Goal: Transaction & Acquisition: Register for event/course

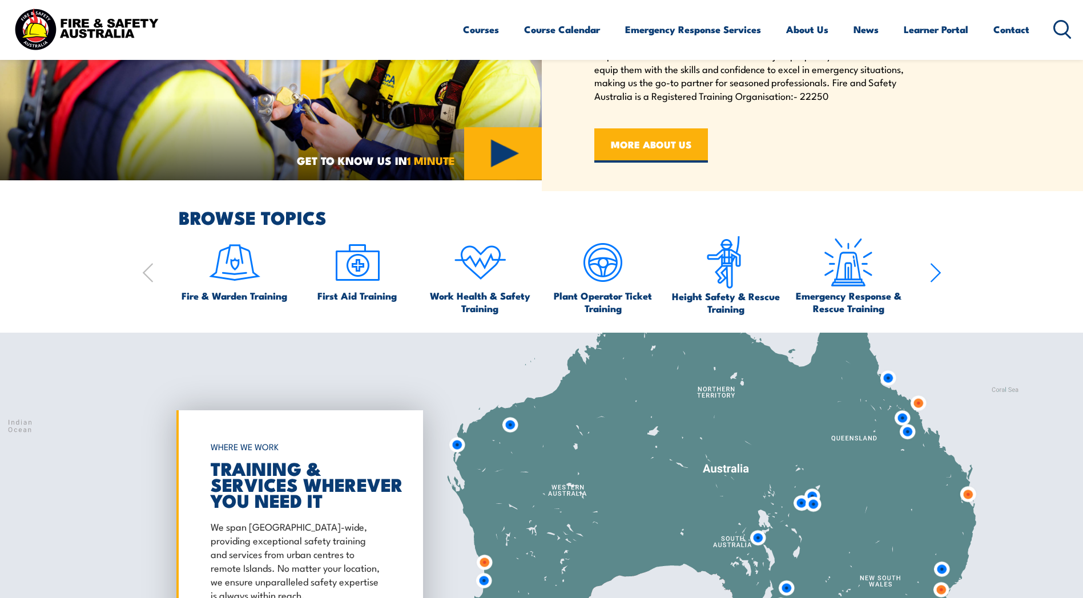
scroll to position [718, 0]
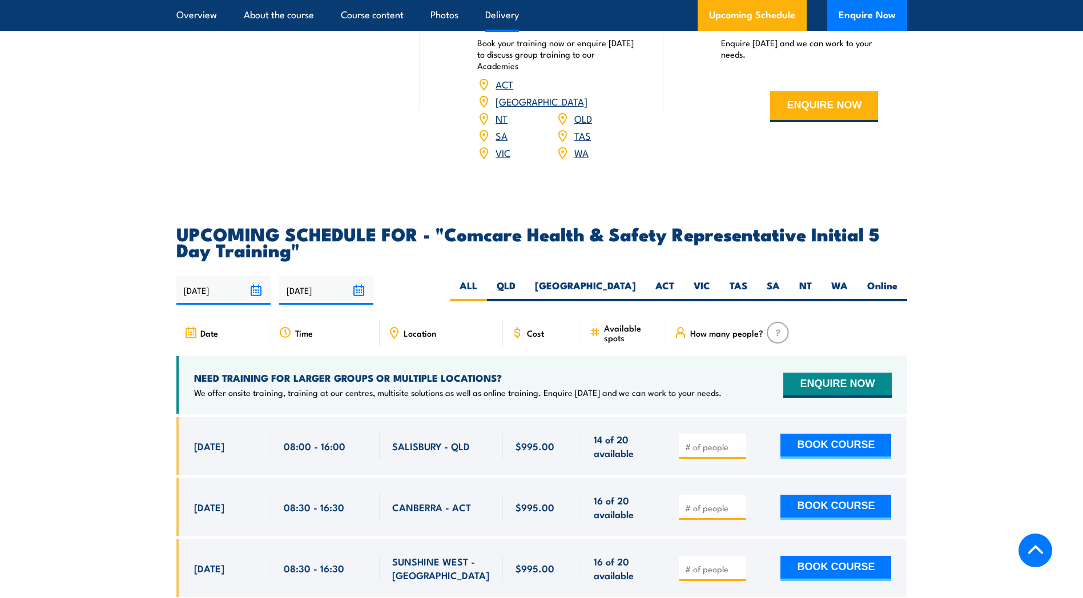
scroll to position [1712, 0]
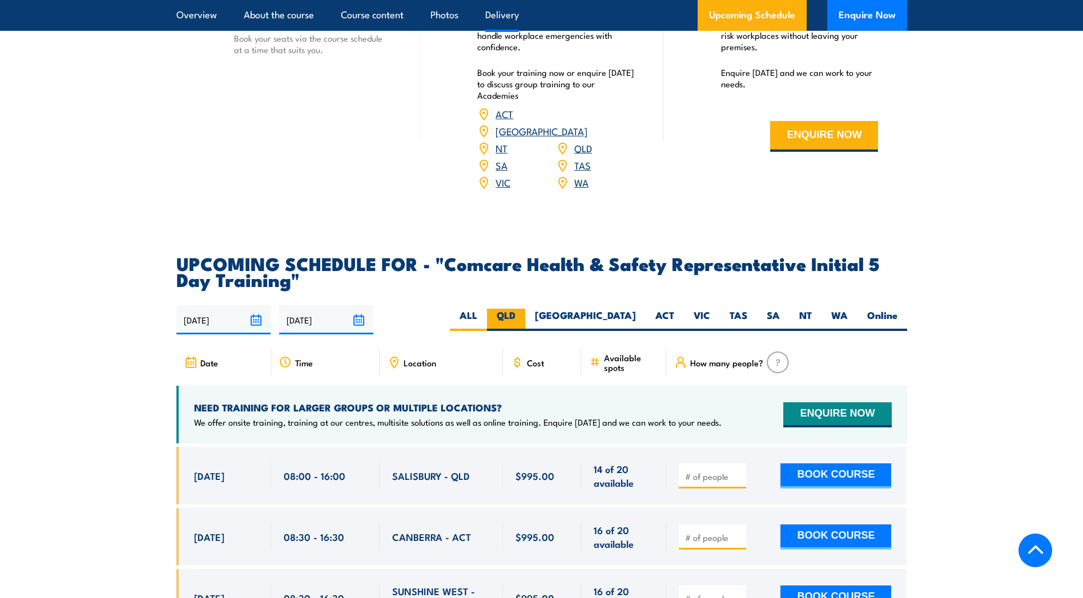
click at [525, 309] on label "QLD" at bounding box center [506, 320] width 38 height 22
click at [523, 309] on input "QLD" at bounding box center [518, 312] width 7 height 7
radio input "true"
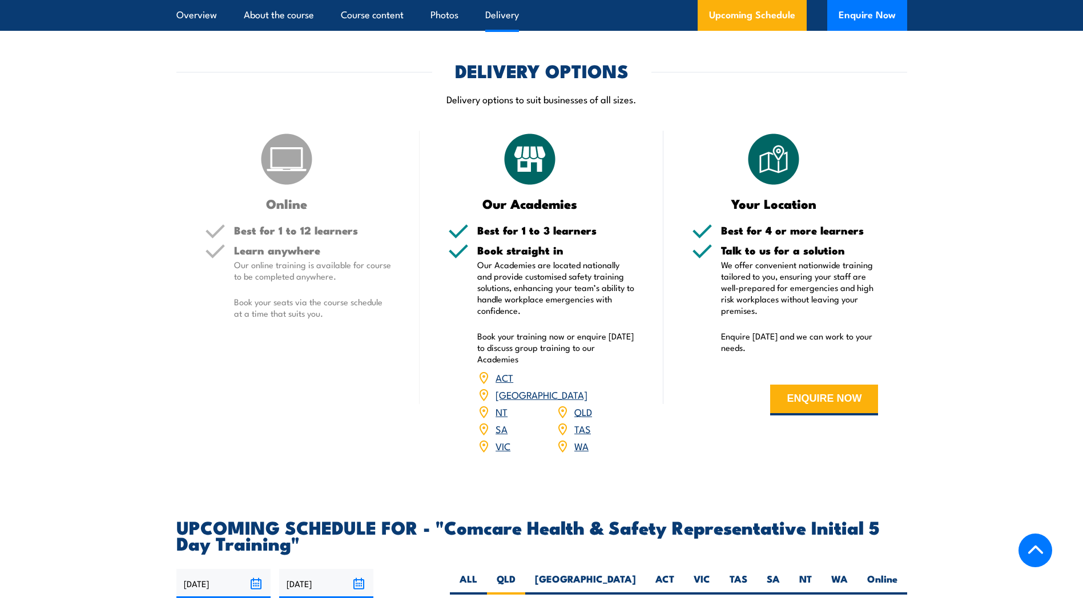
scroll to position [1436, 0]
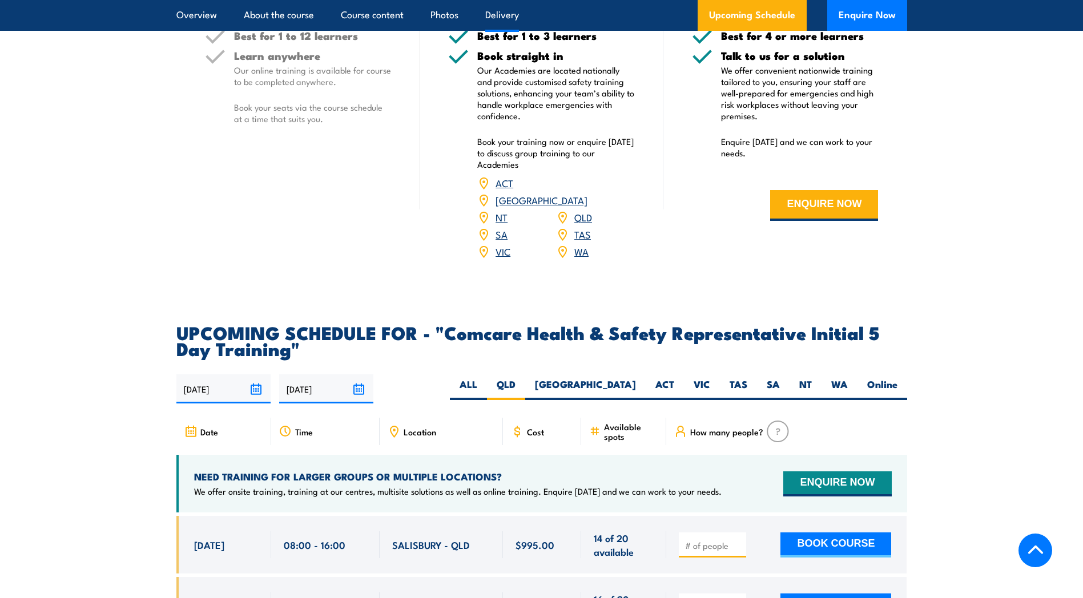
scroll to position [1712, 0]
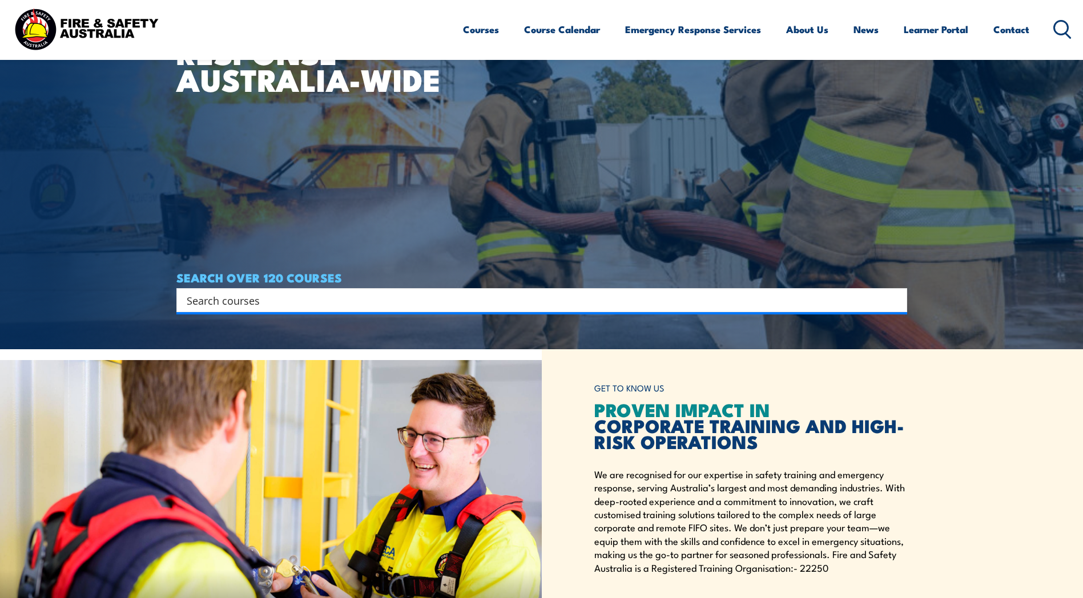
click at [533, 299] on input "Search input" at bounding box center [534, 300] width 695 height 17
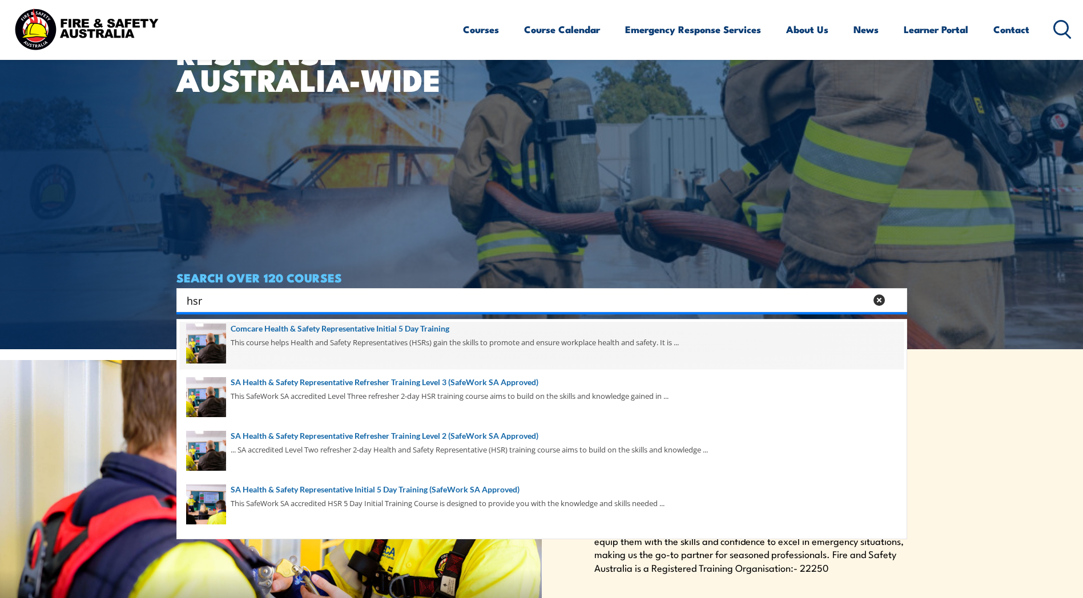
scroll to position [285, 0]
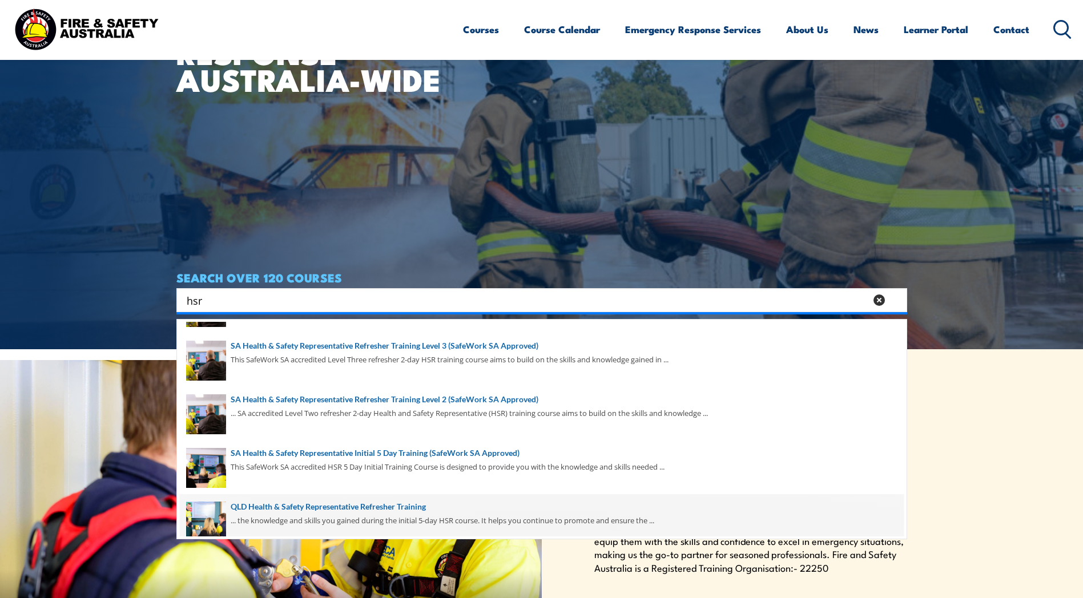
type input "hsr"
click at [409, 510] on span at bounding box center [542, 521] width 724 height 54
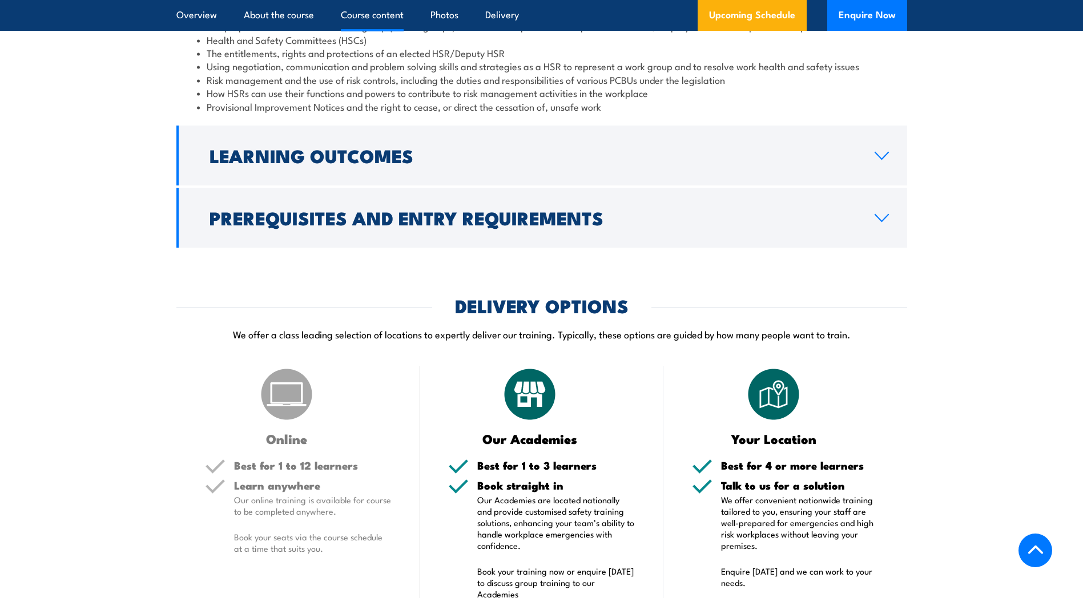
scroll to position [1198, 0]
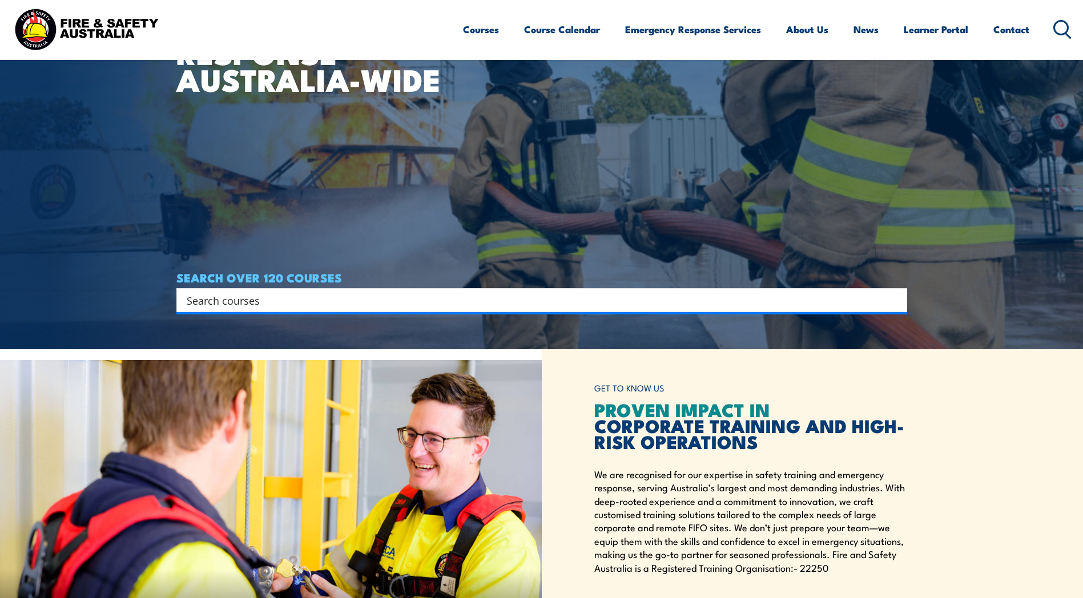
click at [306, 294] on input "Search input" at bounding box center [534, 300] width 695 height 17
type input "hsr"
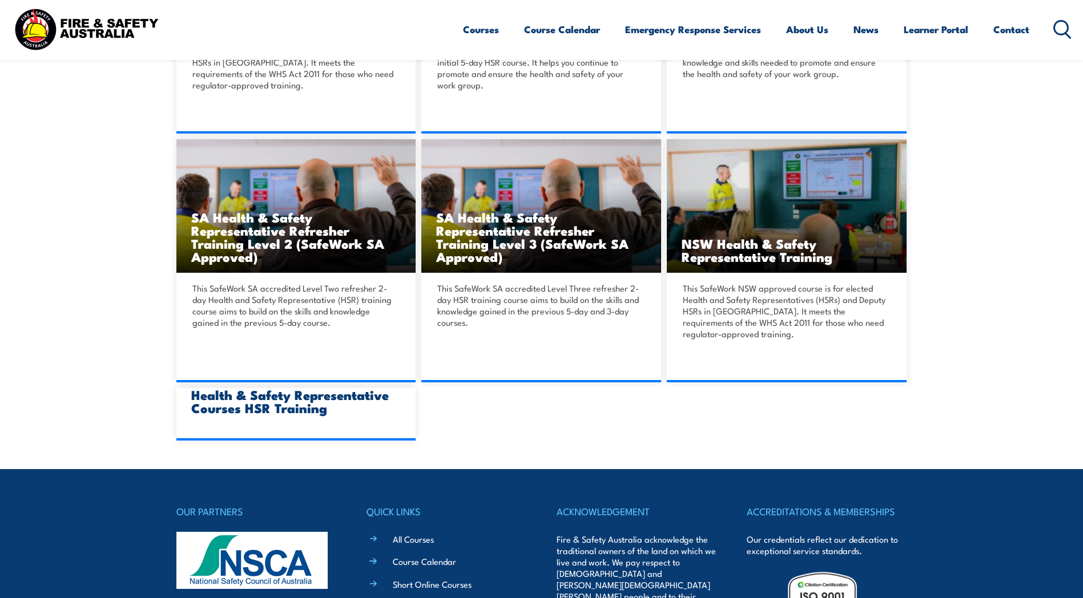
scroll to position [742, 0]
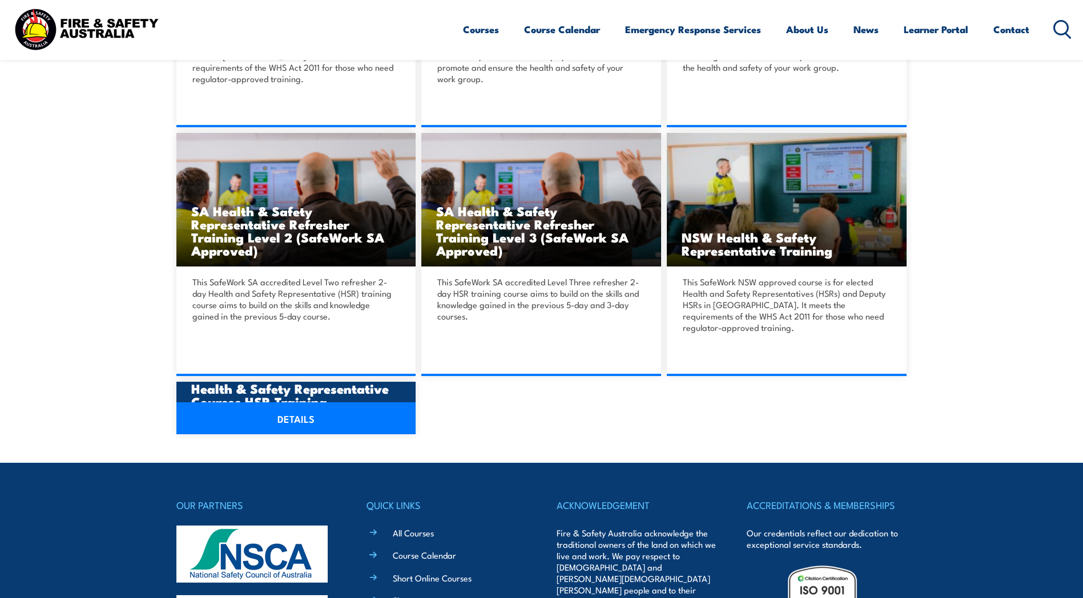
click at [332, 415] on link "DETAILS" at bounding box center [296, 418] width 240 height 32
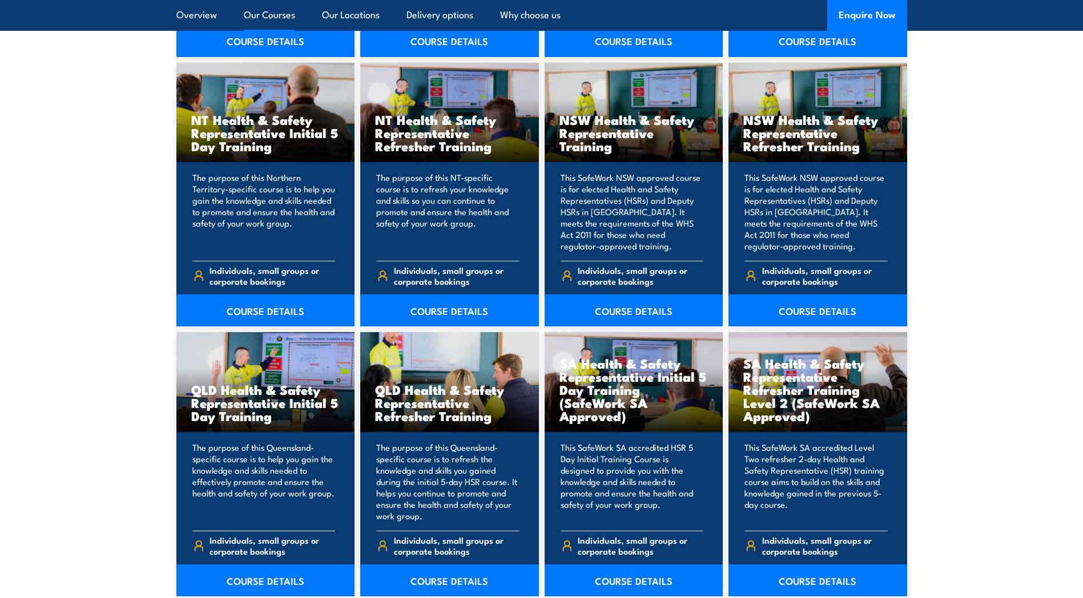
scroll to position [1198, 0]
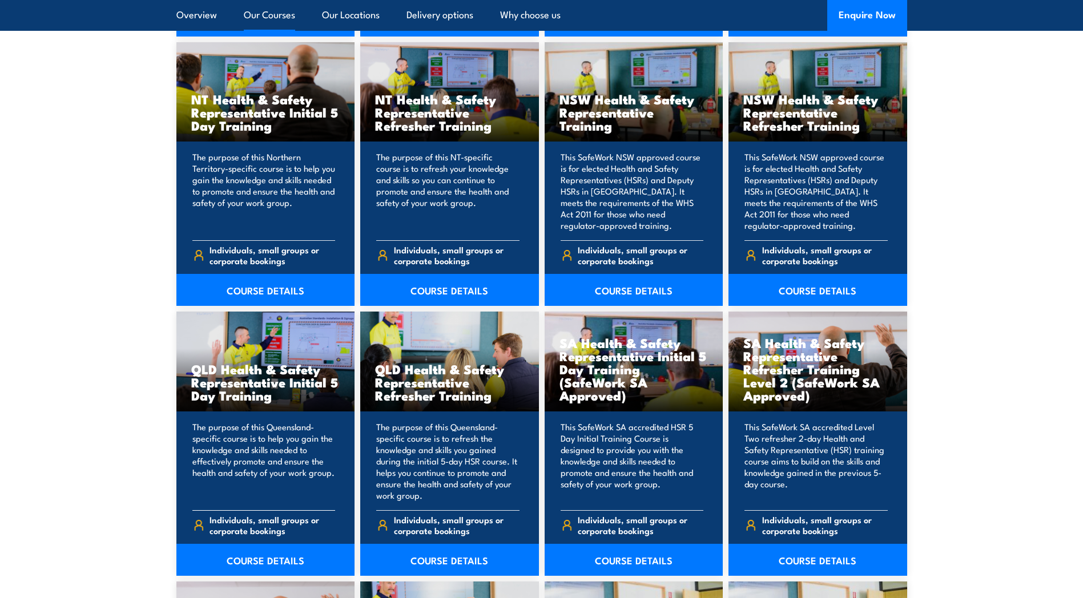
click at [253, 385] on h3 "QLD Health & Safety Representative Initial 5 Day Training" at bounding box center [265, 381] width 149 height 39
click at [259, 562] on link "COURSE DETAILS" at bounding box center [265, 560] width 179 height 32
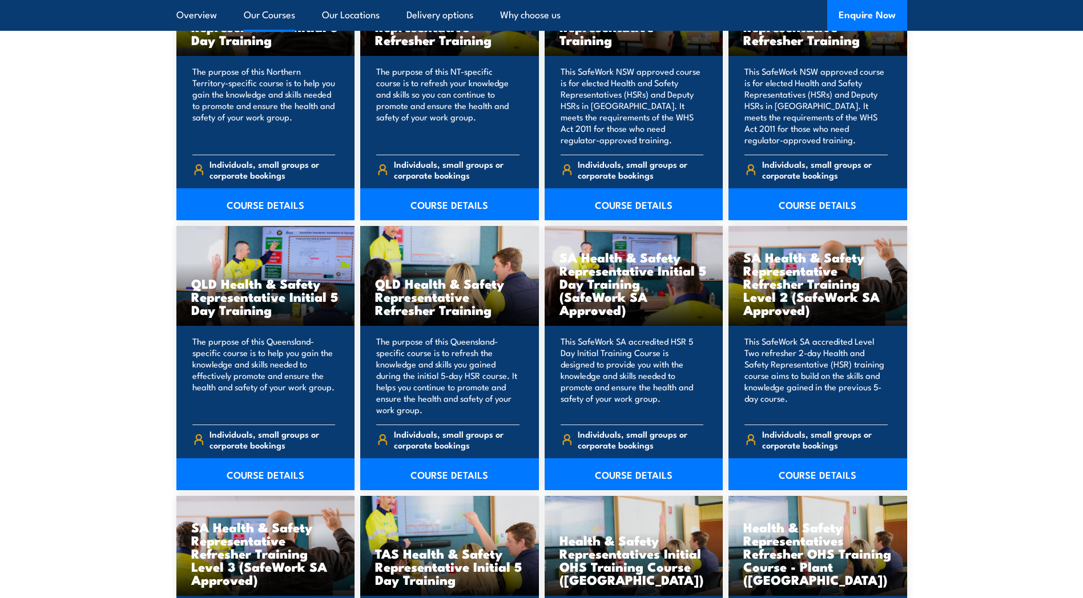
scroll to position [1313, 0]
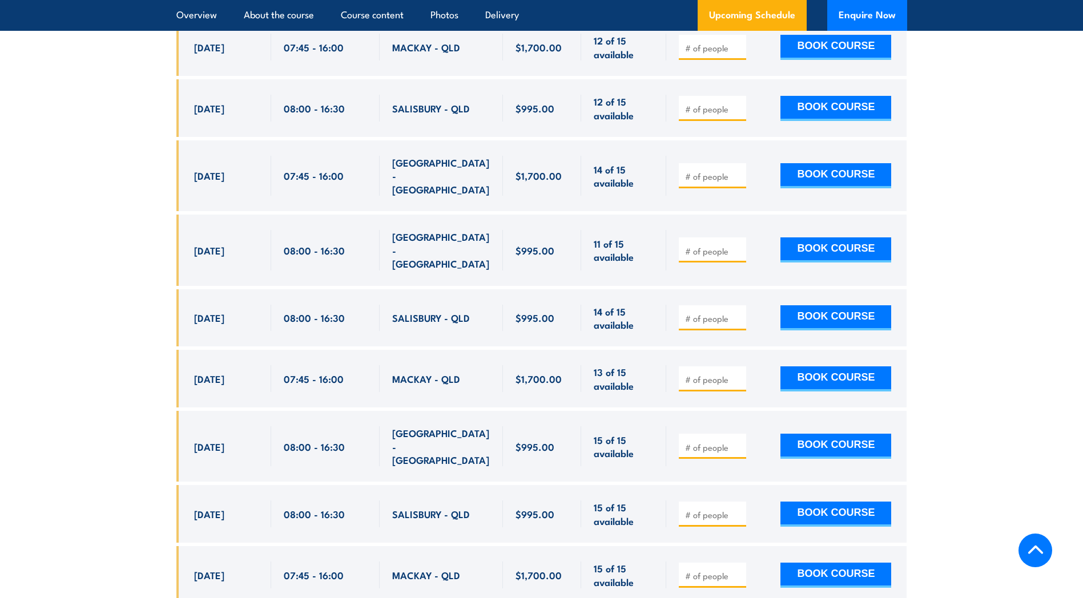
scroll to position [2340, 0]
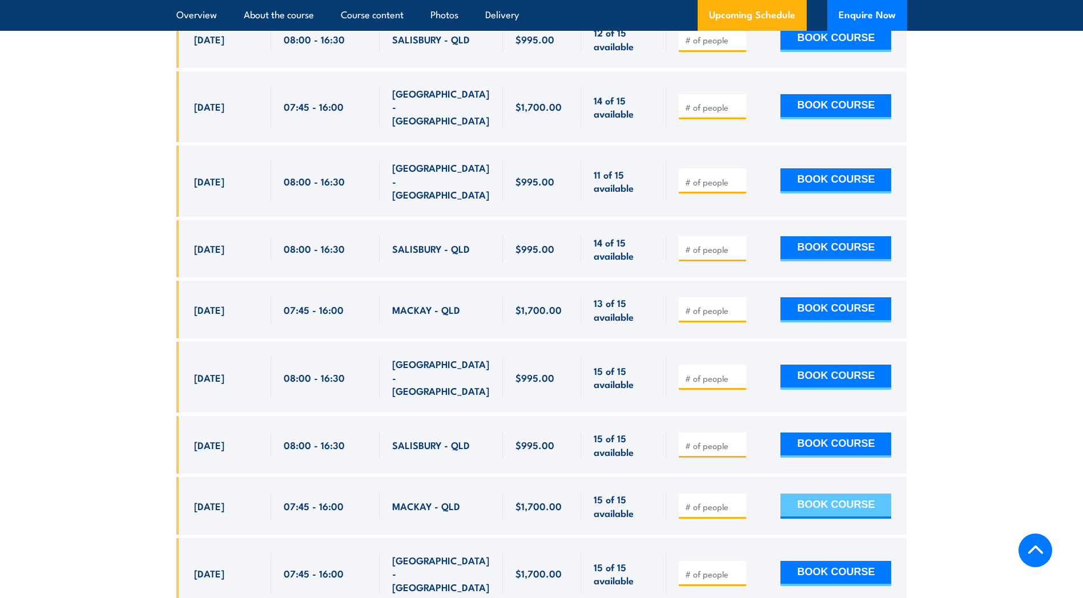
click at [808, 494] on button "BOOK COURSE" at bounding box center [835, 506] width 111 height 25
type input "1"
click at [815, 494] on button "BOOK COURSE" at bounding box center [835, 506] width 111 height 25
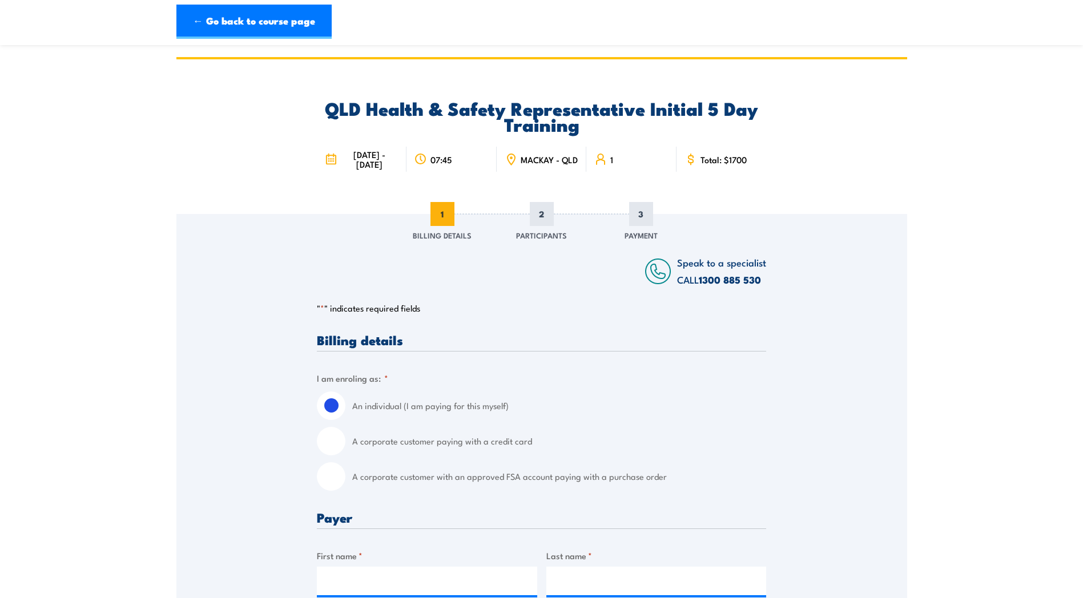
scroll to position [57, 0]
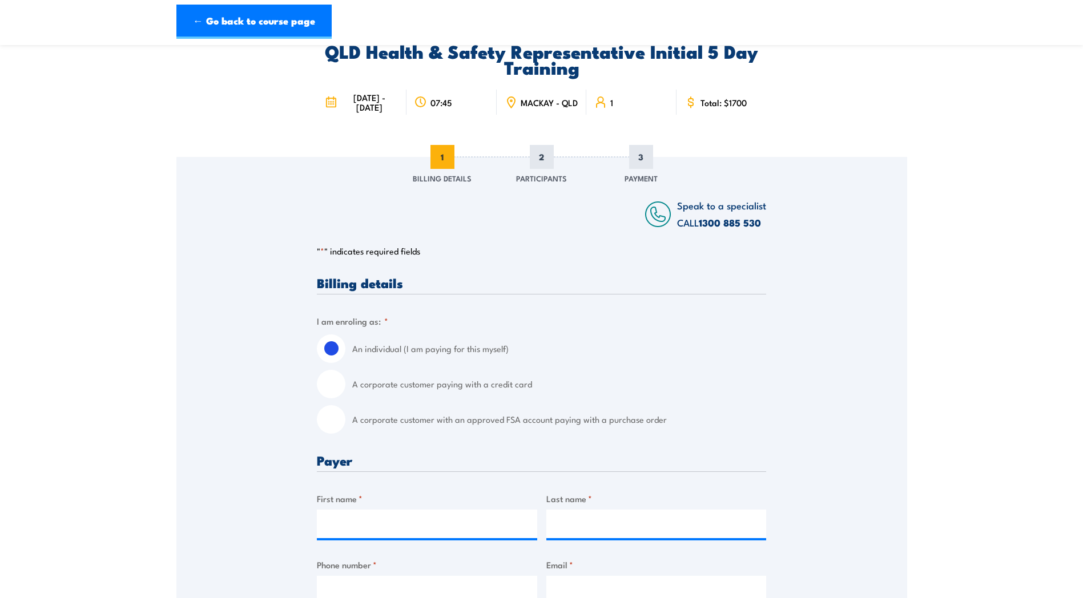
click at [341, 418] on input "A corporate customer with an approved FSA account paying with a purchase order" at bounding box center [331, 419] width 29 height 29
radio input "true"
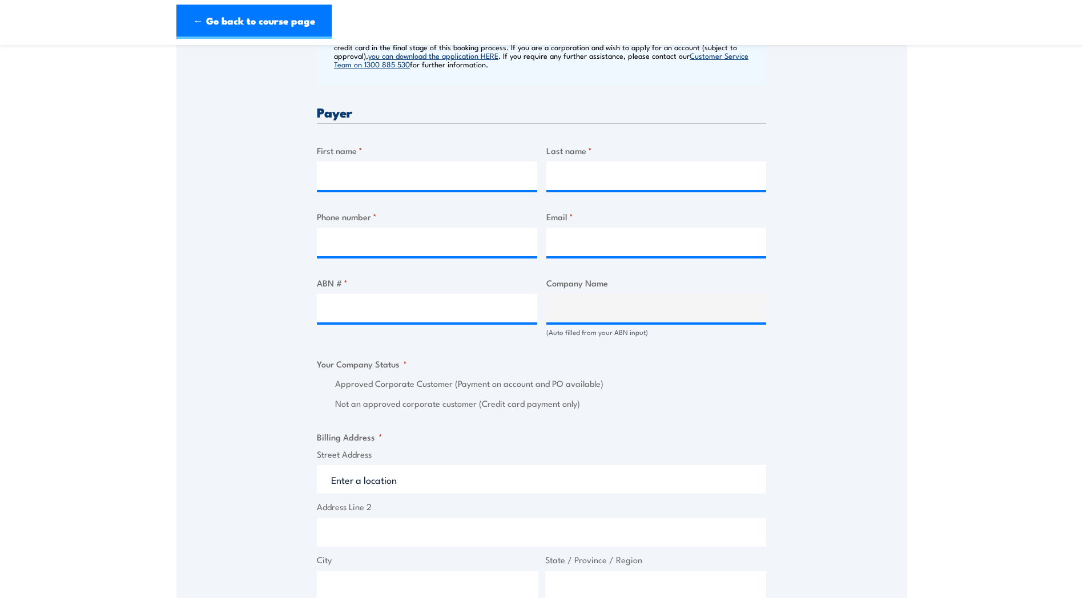
scroll to position [457, 0]
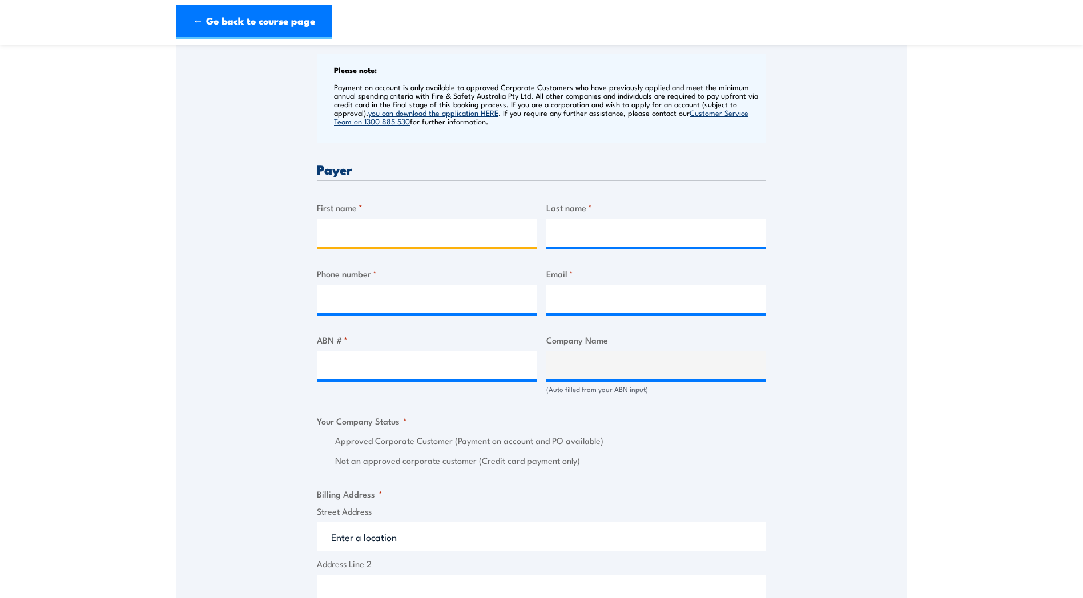
click at [361, 222] on input "First name *" at bounding box center [427, 233] width 220 height 29
type input "k"
type input "Kaitlin"
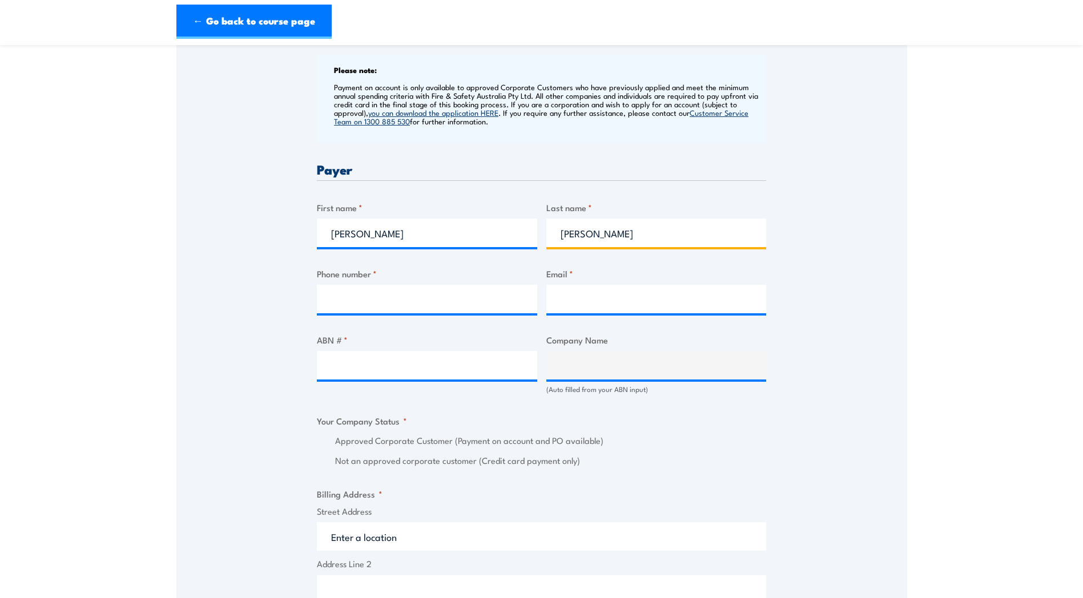
type input "Donnelly"
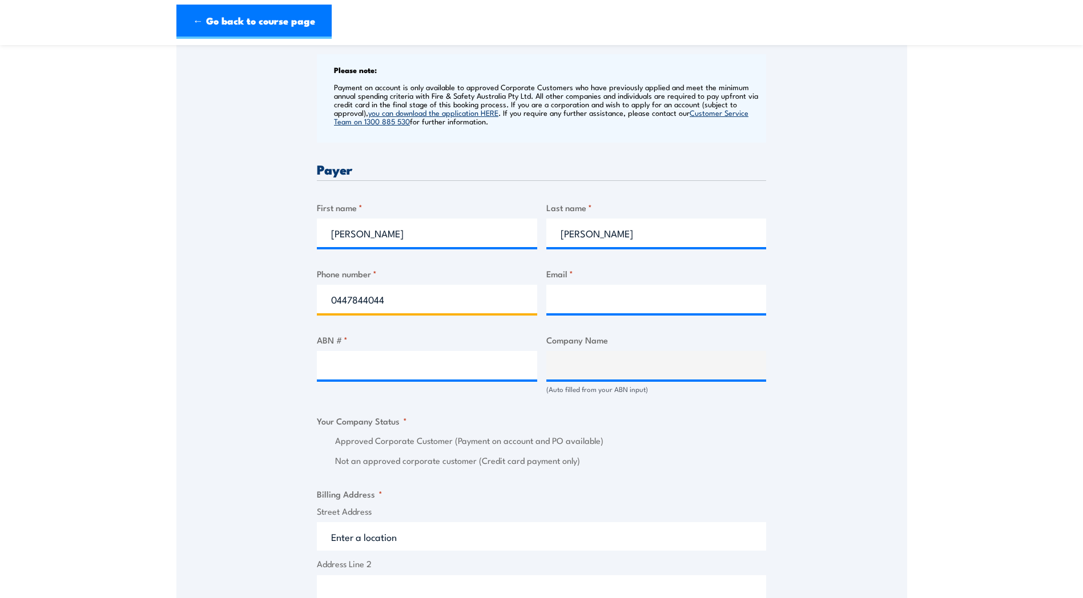
type input "0447844044"
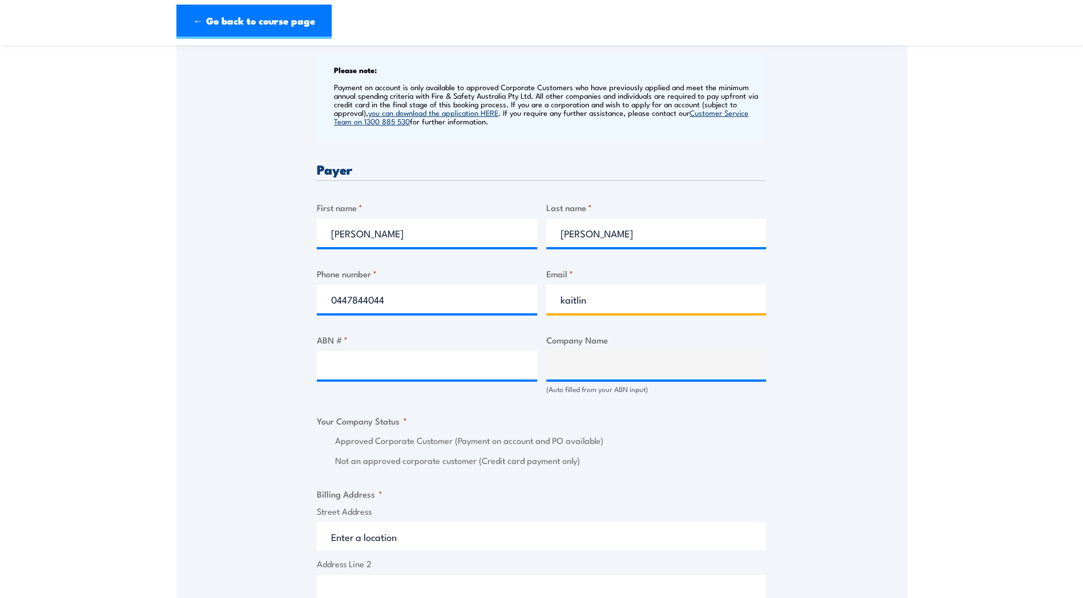
type input "kaitlin.donnelly@qfes.qld.gov.au"
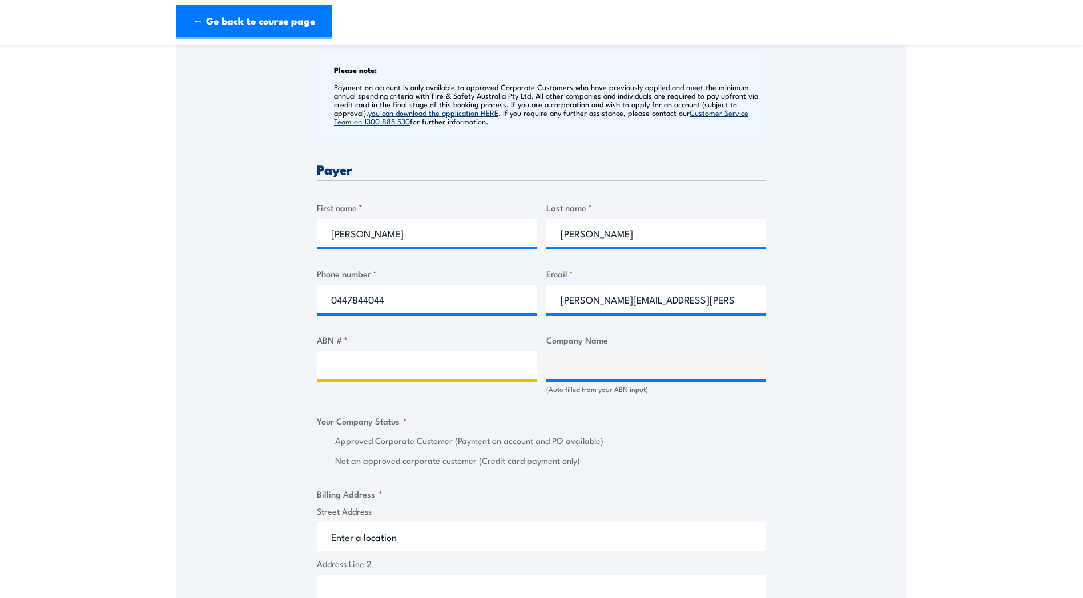
click at [355, 358] on input "ABN # *" at bounding box center [427, 365] width 220 height 29
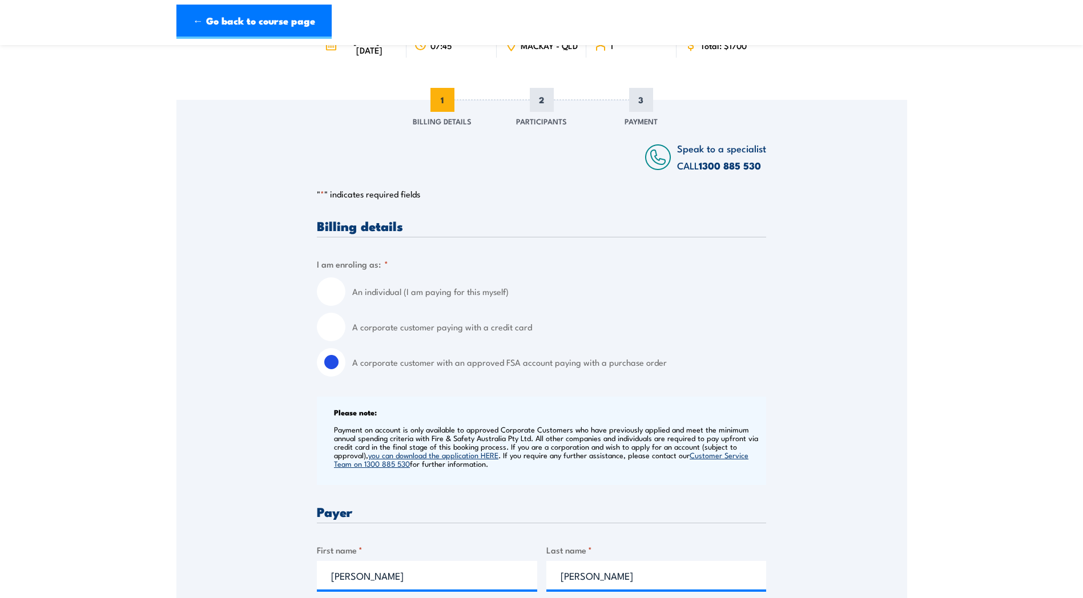
scroll to position [171, 0]
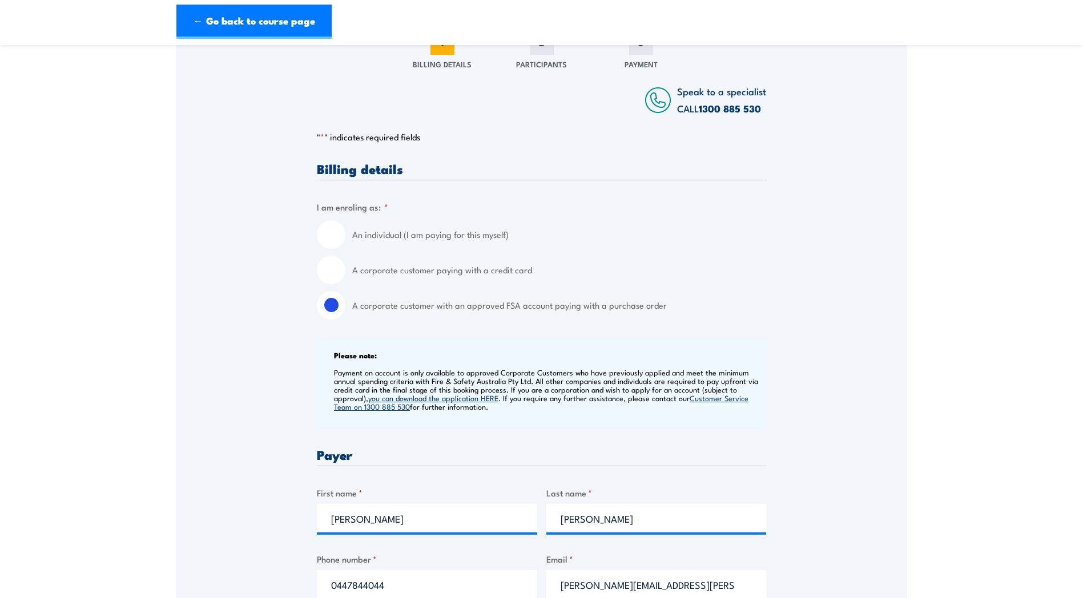
click at [332, 268] on input "A corporate customer paying with a credit card" at bounding box center [331, 270] width 29 height 29
radio input "true"
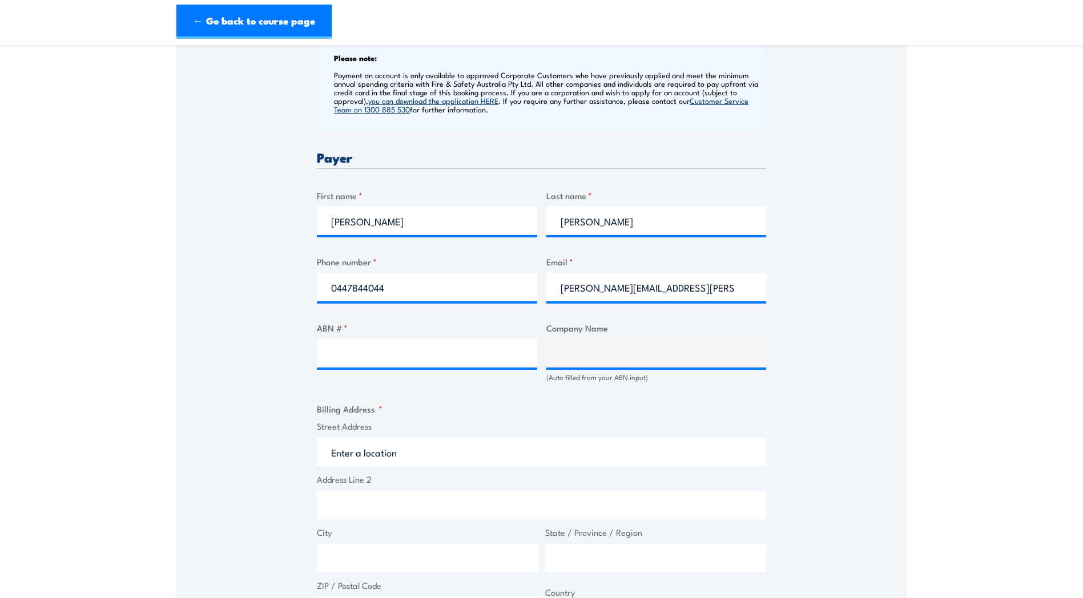
scroll to position [457, 0]
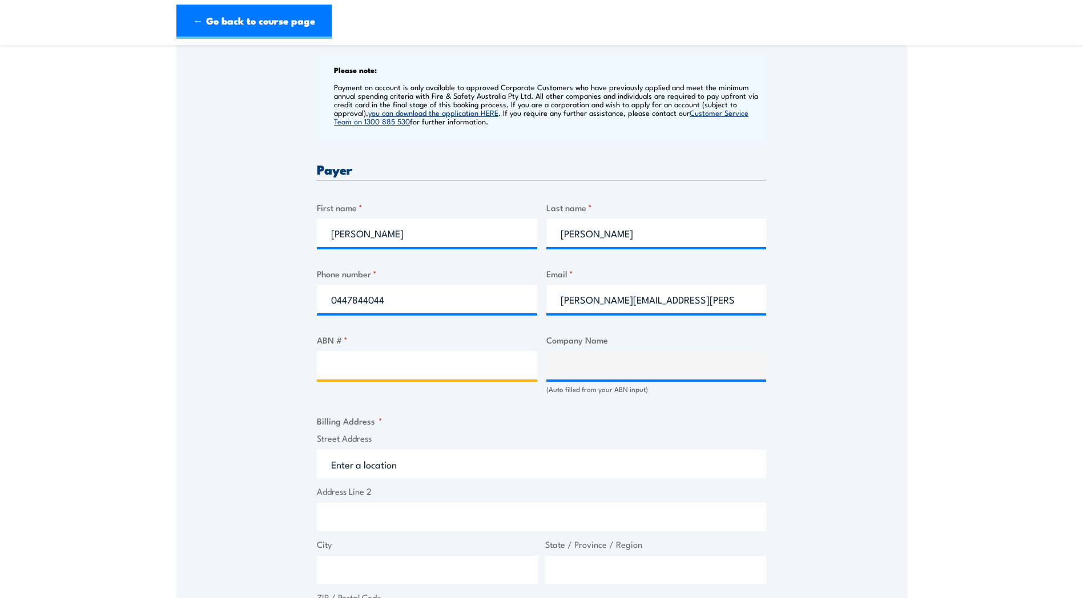
click at [431, 365] on input "ABN # *" at bounding box center [427, 365] width 220 height 29
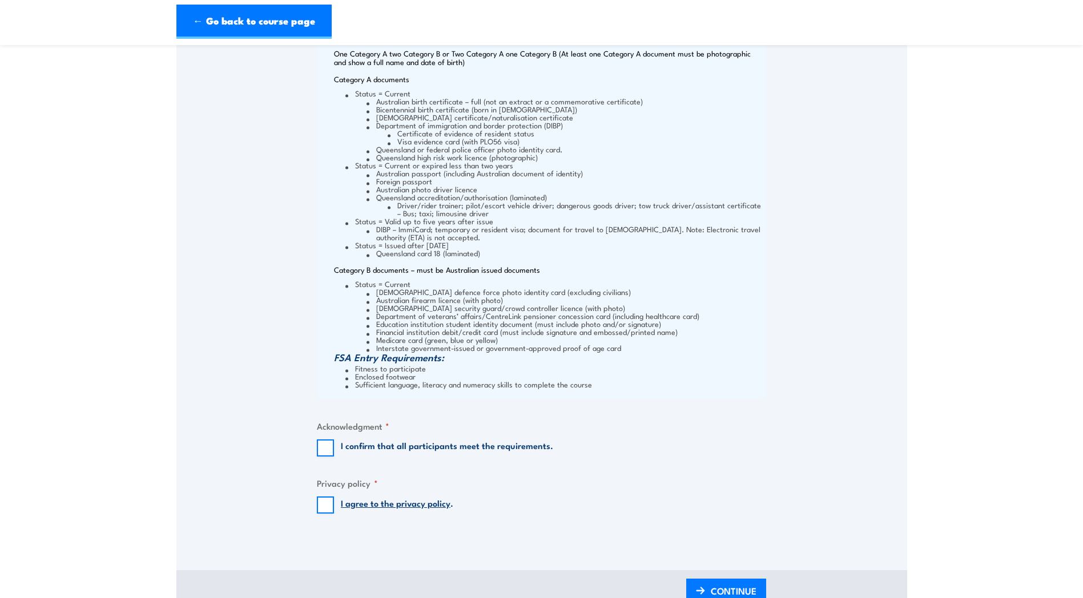
scroll to position [1255, 0]
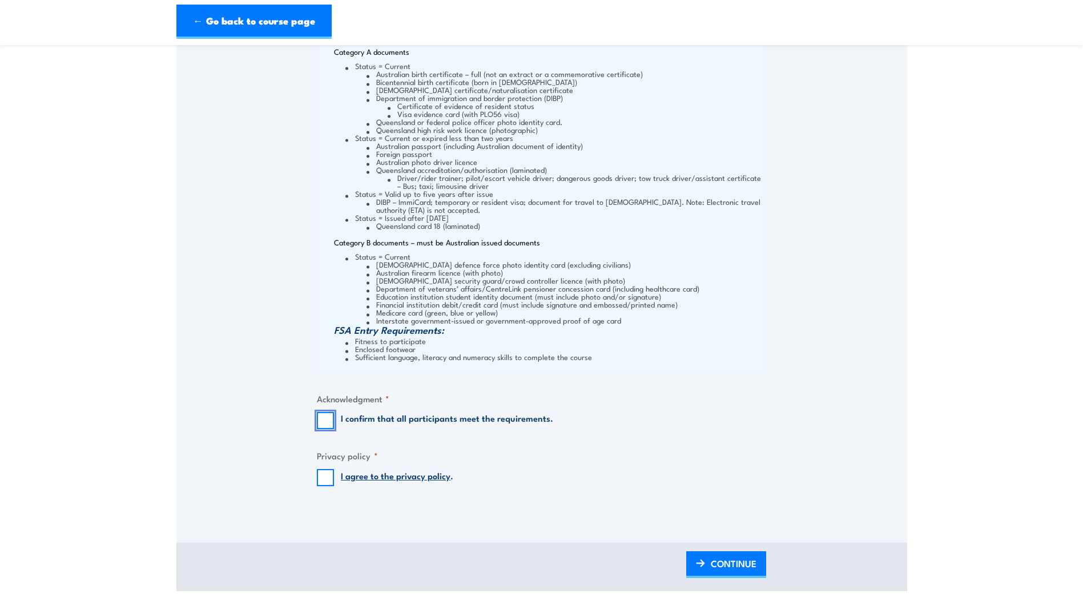
click at [332, 421] on input "I confirm that all participants meet the requirements." at bounding box center [325, 420] width 17 height 17
checkbox input "true"
click at [321, 477] on input "I agree to the privacy policy ." at bounding box center [325, 477] width 17 height 17
checkbox input "true"
click at [710, 561] on span "CONTINUE" at bounding box center [733, 563] width 46 height 30
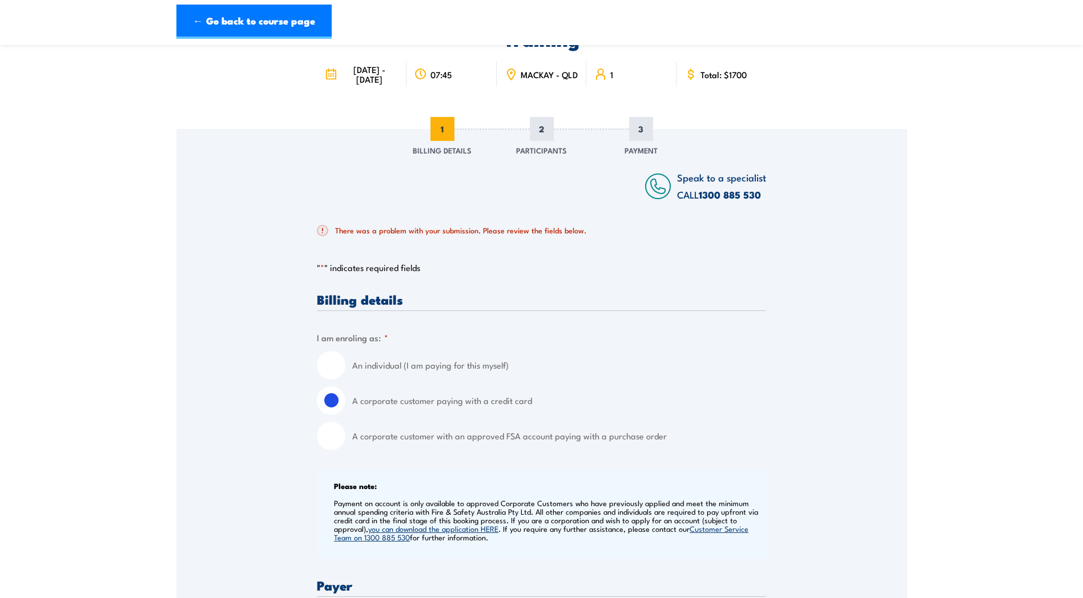
scroll to position [17, 0]
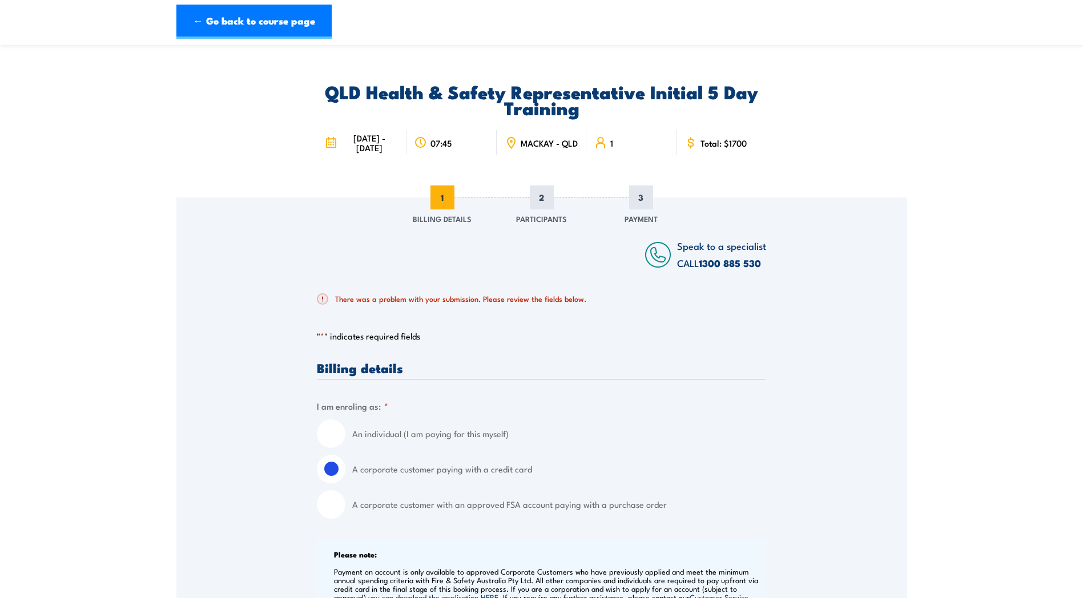
click at [339, 511] on input "A corporate customer with an approved FSA account paying with a purchase order" at bounding box center [331, 504] width 29 height 29
radio input "true"
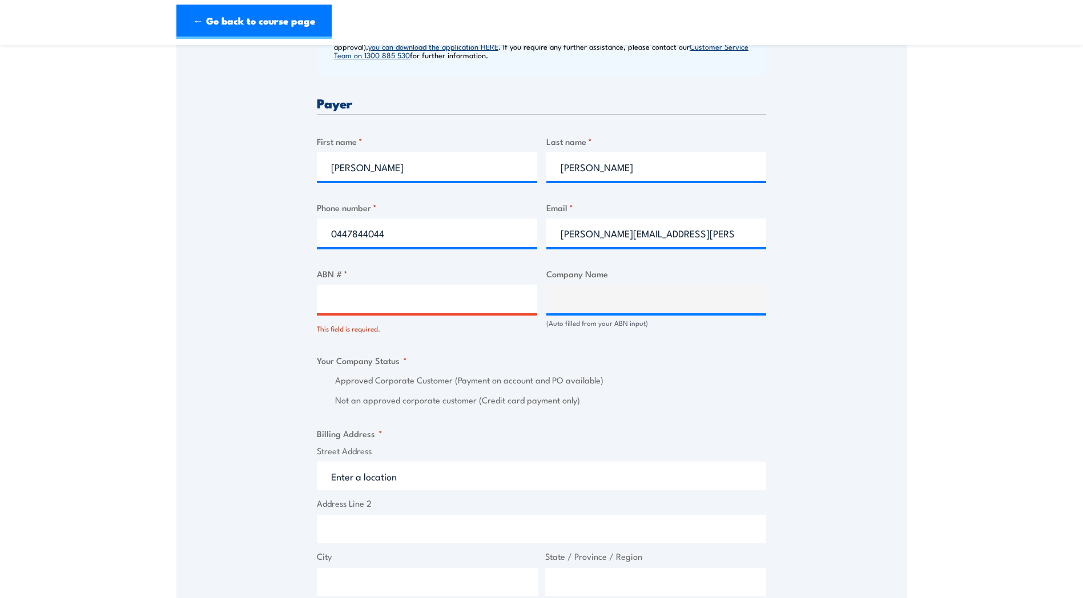
scroll to position [587, 0]
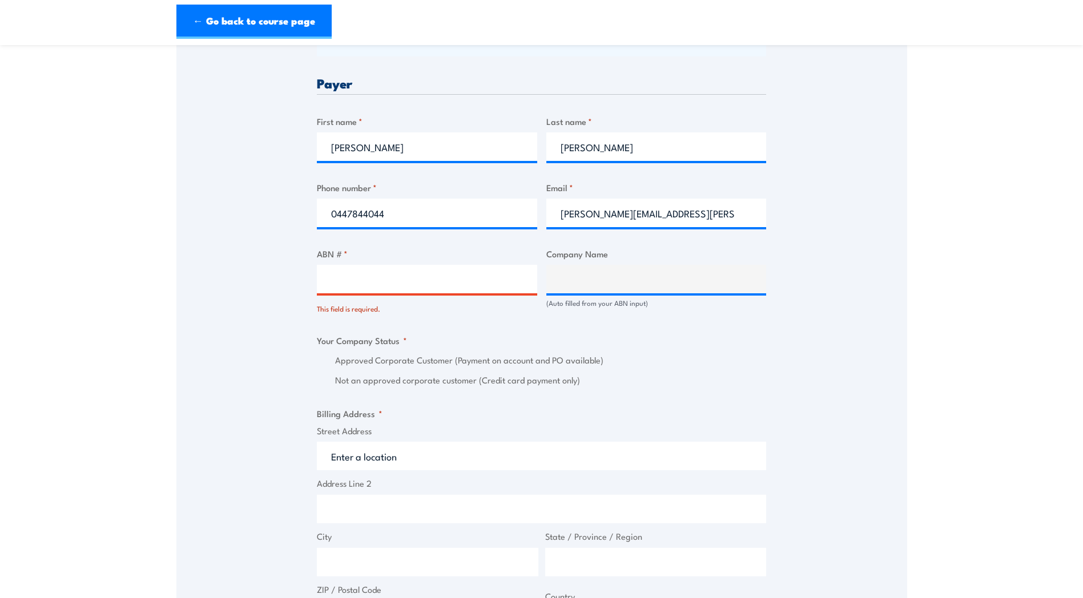
click at [370, 288] on input "ABN # *" at bounding box center [427, 279] width 220 height 29
type input "93035163778"
click input "Previous" at bounding box center [0, 0] width 0 height 0
type input "Queensland Fire Department"
radio input "true"
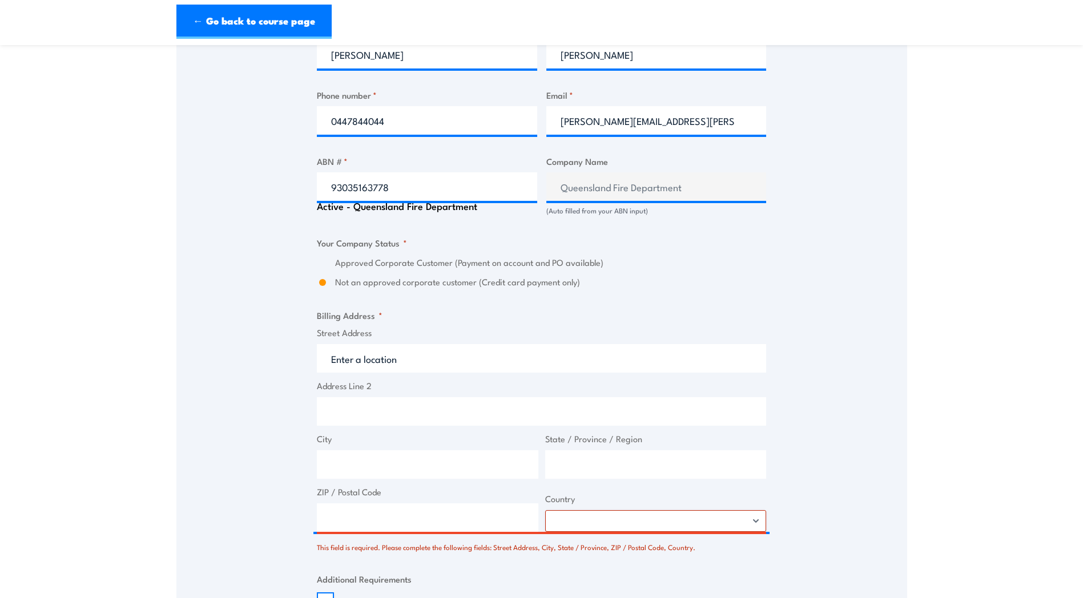
scroll to position [758, 0]
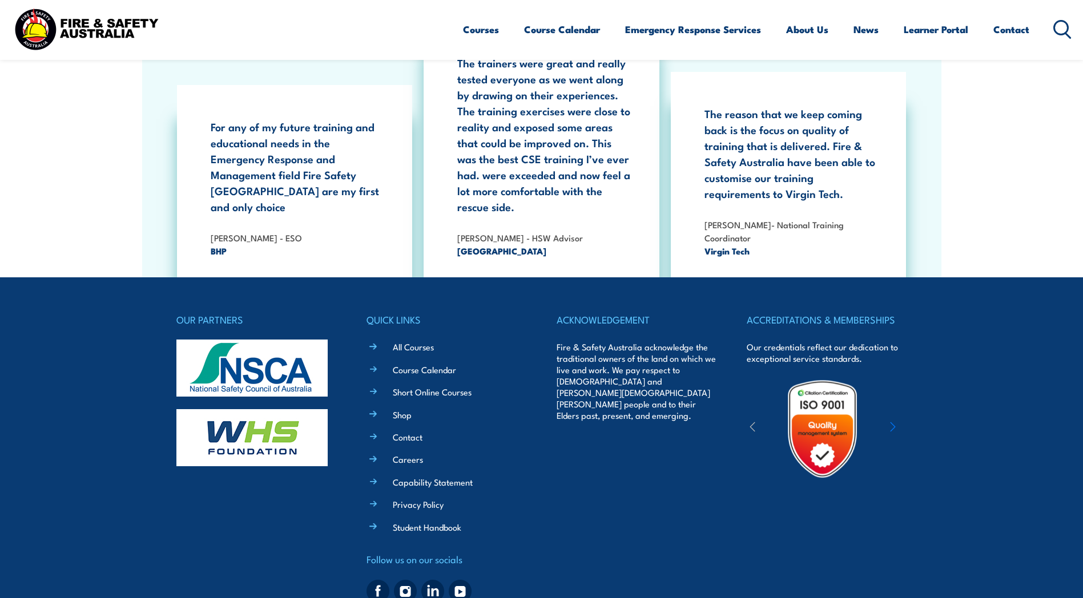
scroll to position [2088, 0]
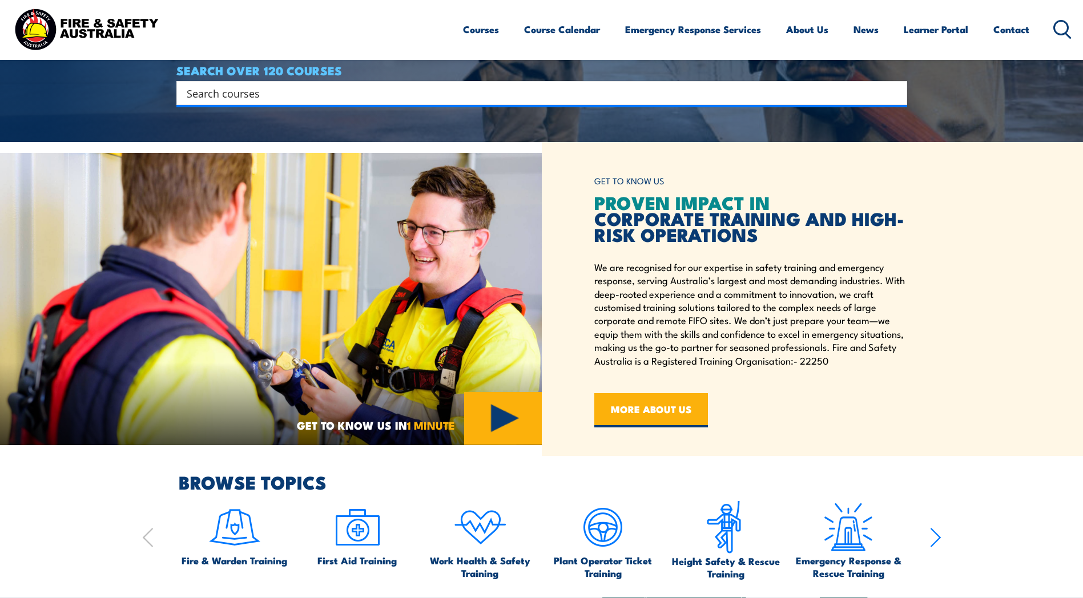
scroll to position [457, 0]
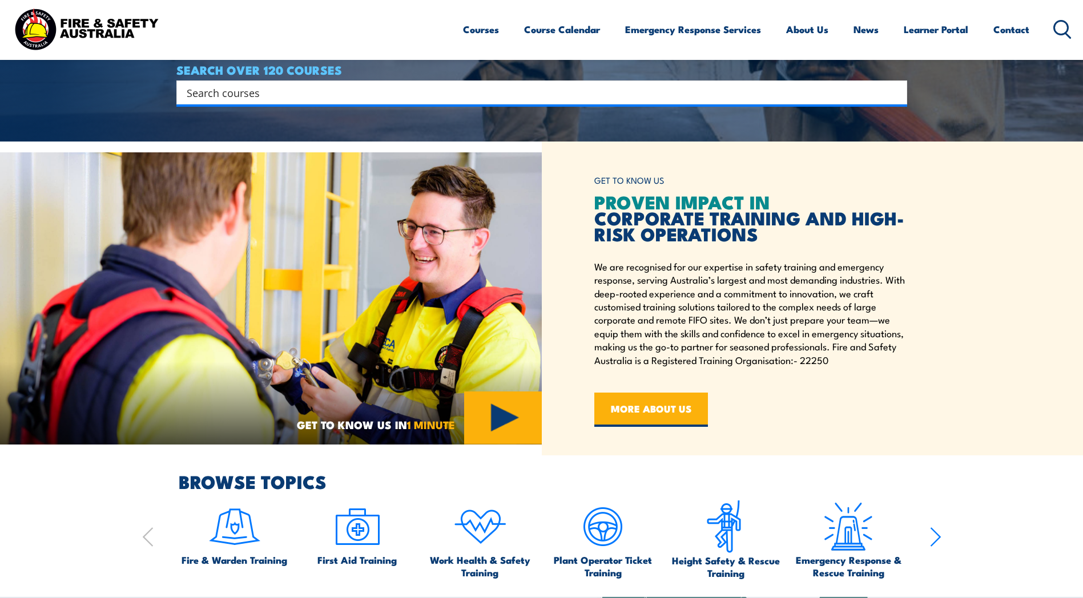
click at [480, 98] on input "Search input" at bounding box center [534, 92] width 695 height 17
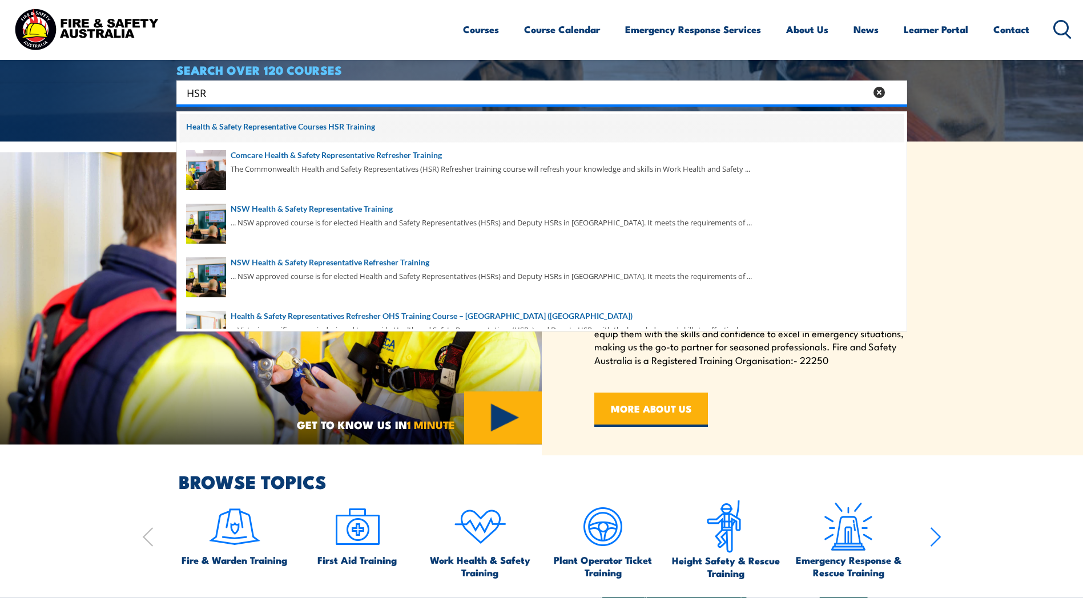
type input "HSR"
click at [298, 129] on span at bounding box center [542, 128] width 724 height 29
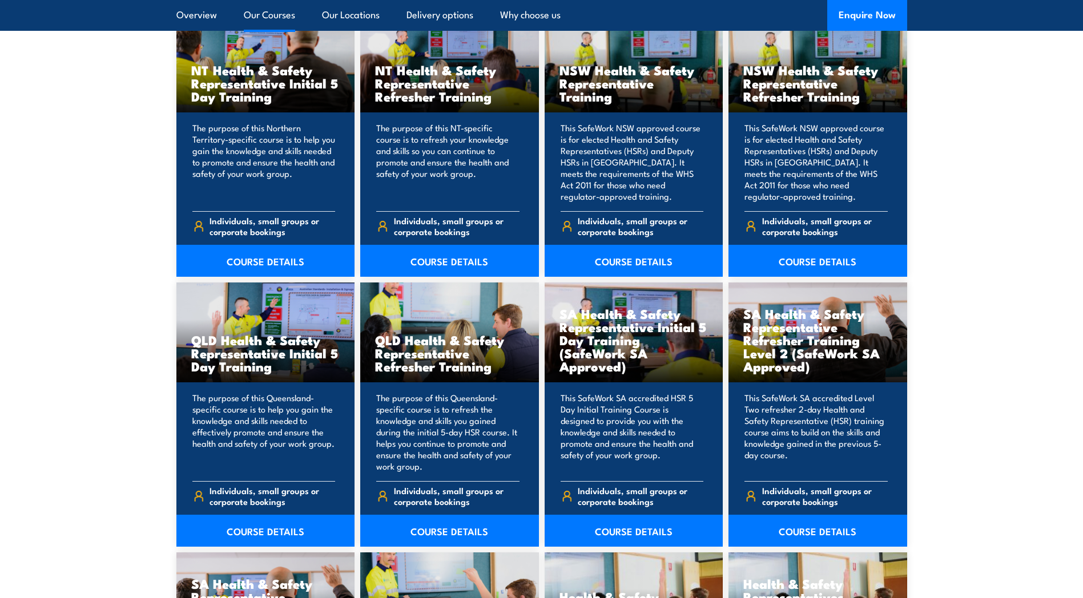
scroll to position [1255, 0]
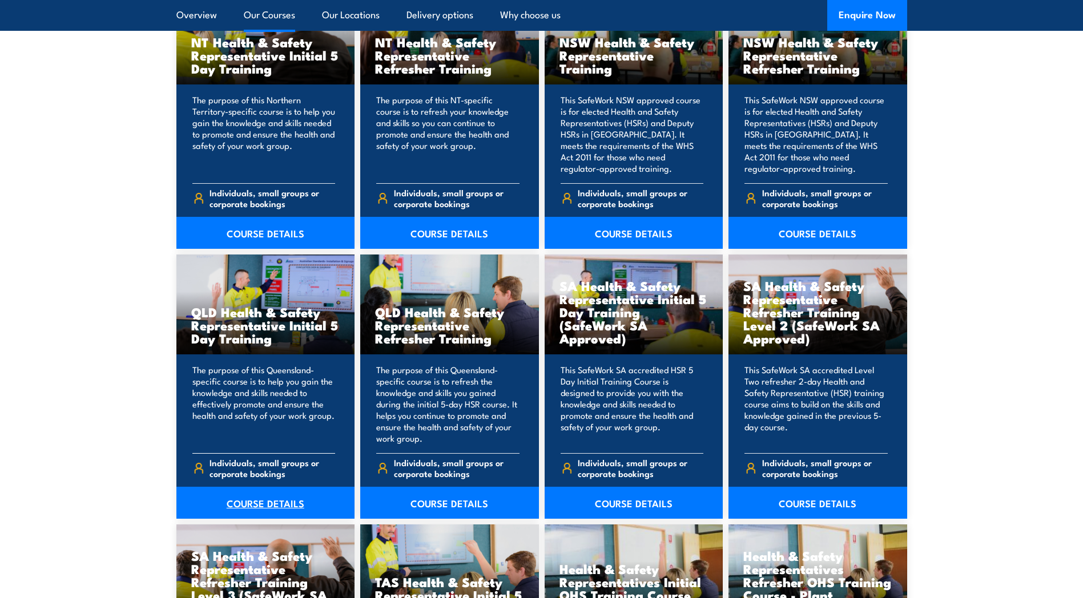
click at [239, 505] on link "COURSE DETAILS" at bounding box center [265, 503] width 179 height 32
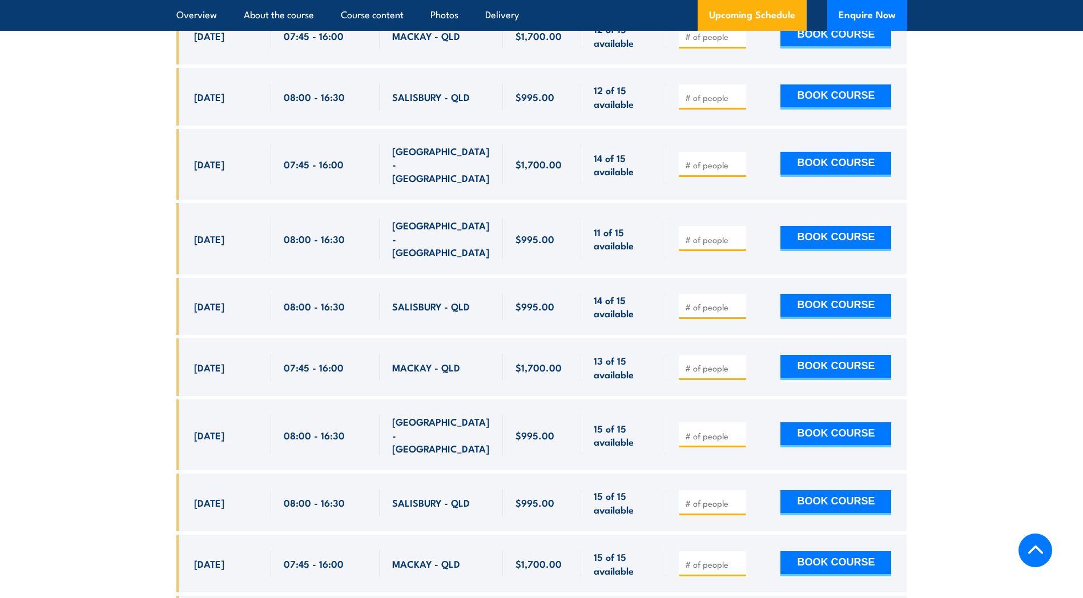
scroll to position [2283, 0]
click at [725, 558] on input "number" at bounding box center [713, 563] width 57 height 11
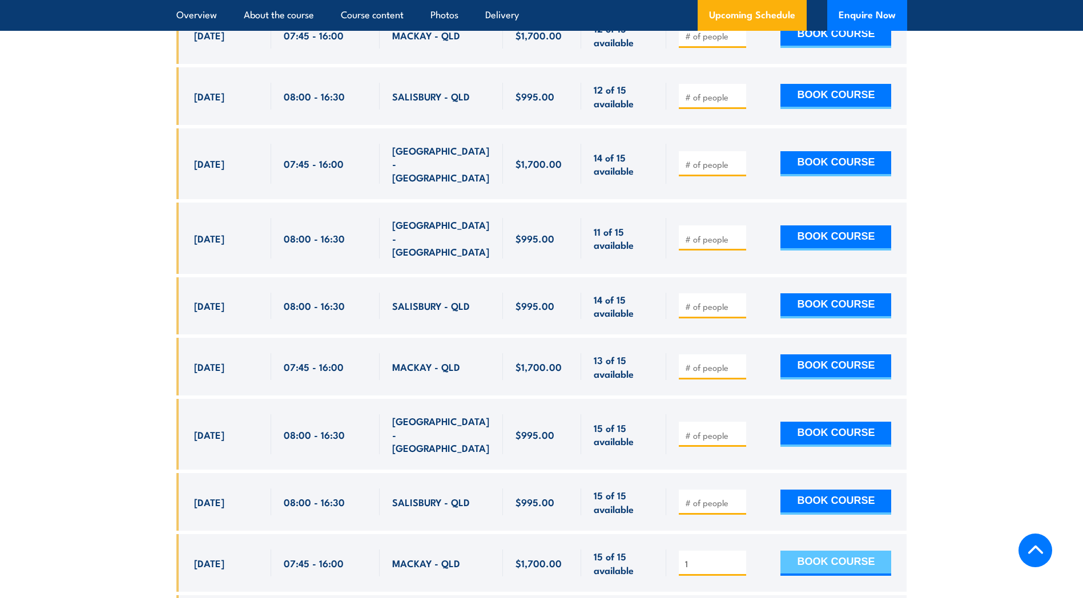
type input "1"
click at [801, 551] on button "BOOK COURSE" at bounding box center [835, 563] width 111 height 25
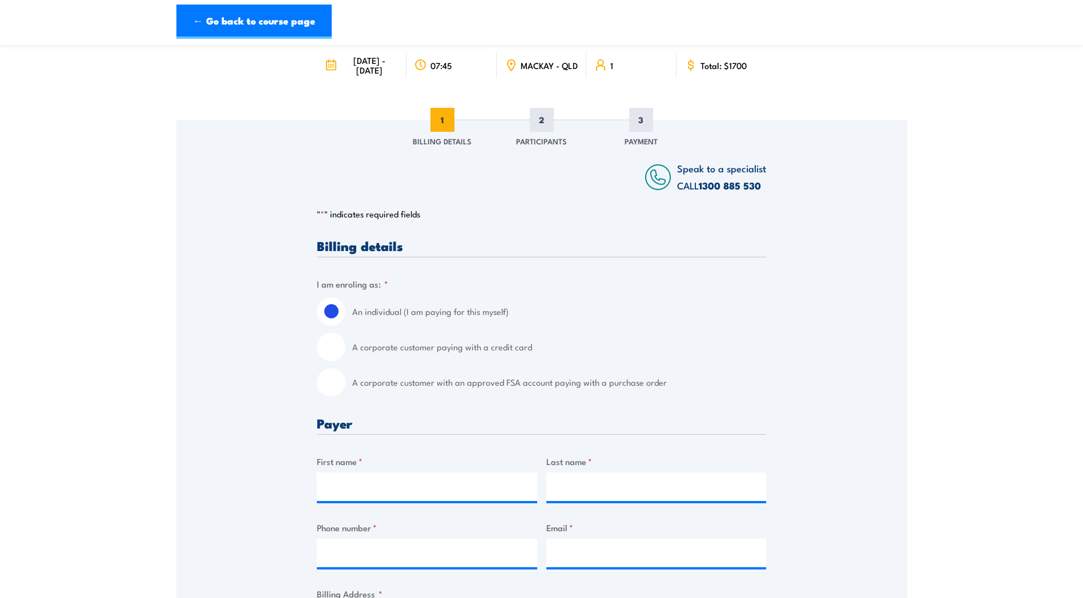
scroll to position [114, 0]
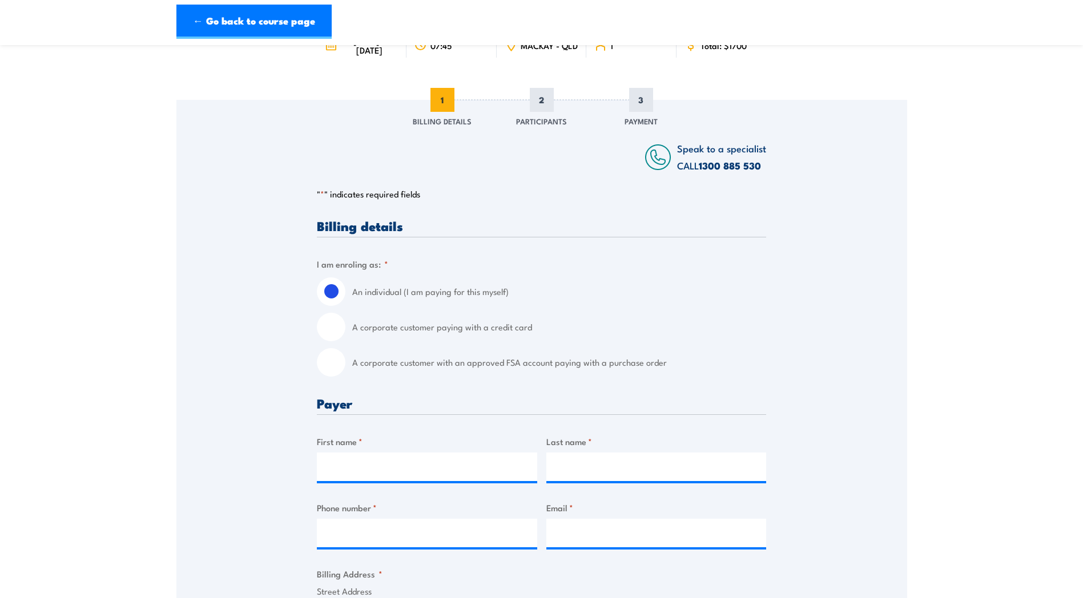
click at [330, 362] on input "A corporate customer with an approved FSA account paying with a purchase order" at bounding box center [331, 362] width 29 height 29
radio input "true"
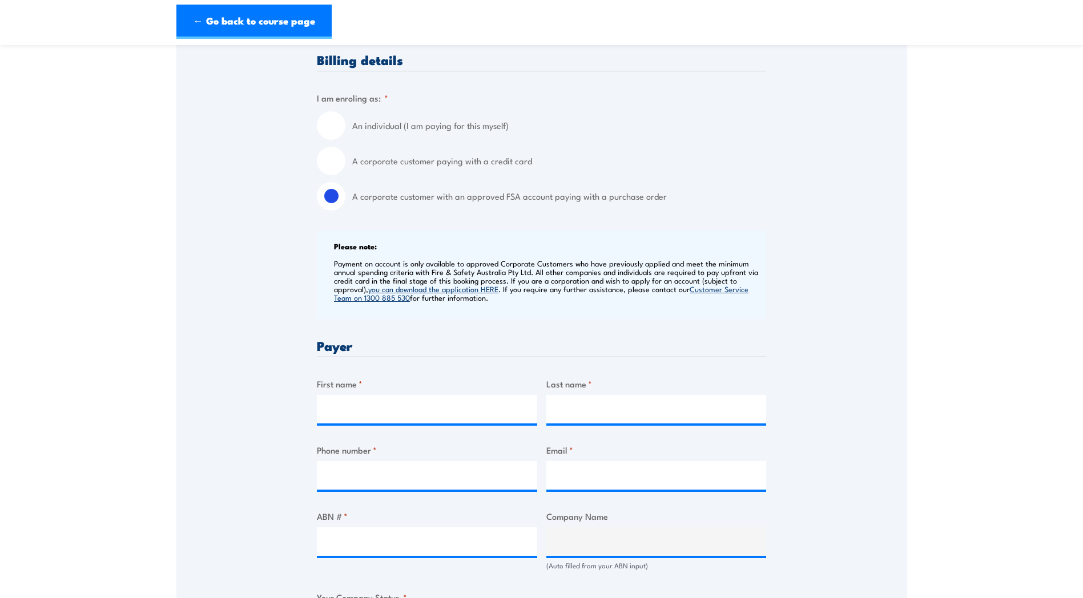
scroll to position [285, 0]
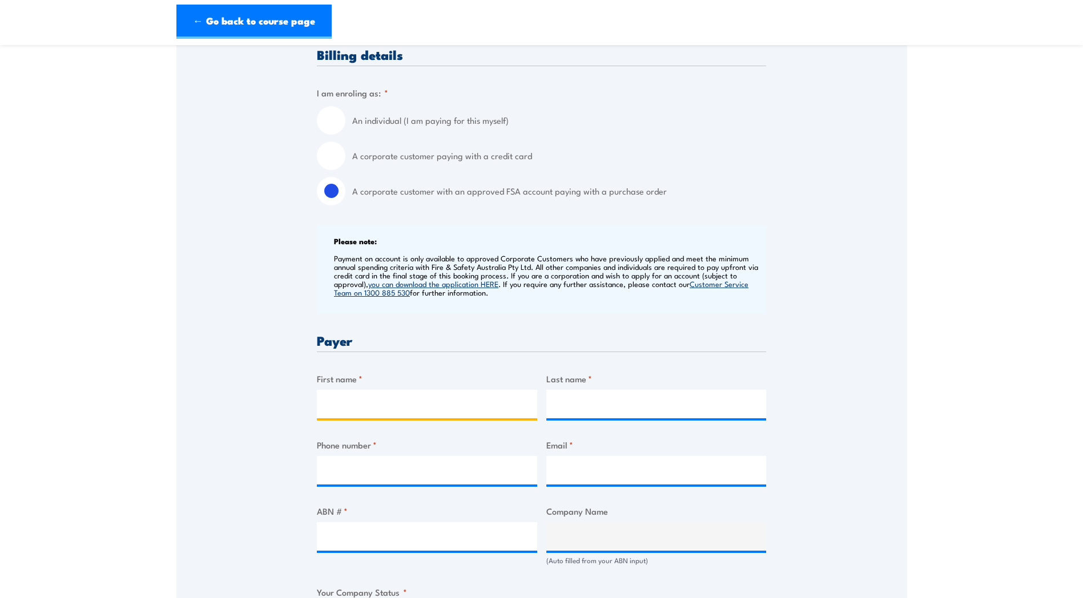
click at [373, 405] on input "First name *" at bounding box center [427, 404] width 220 height 29
type input "Kaitlin"
type input "Donnelly"
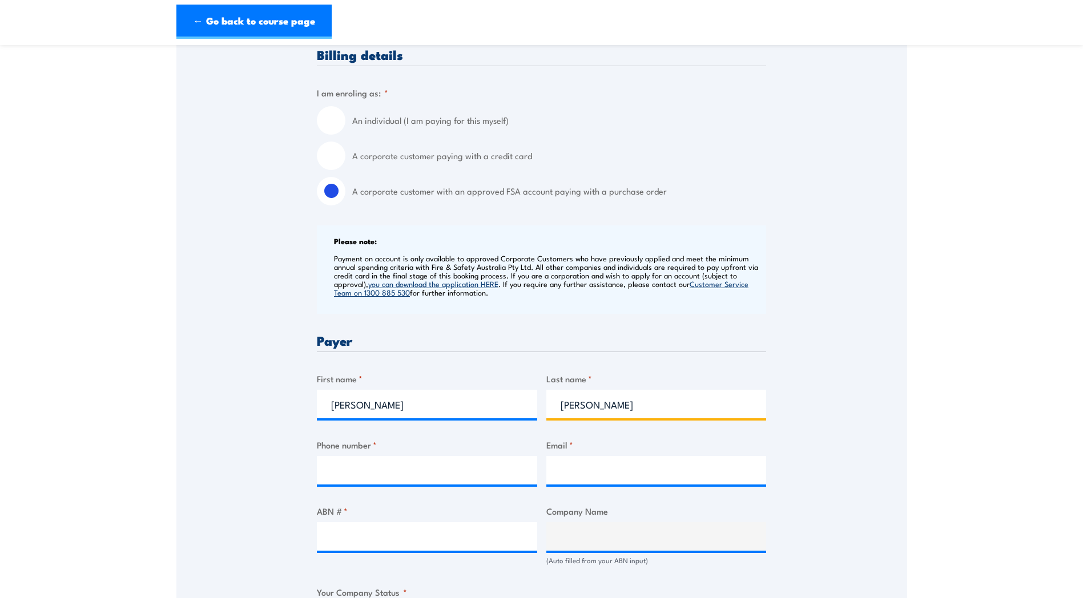
type input "0447844044"
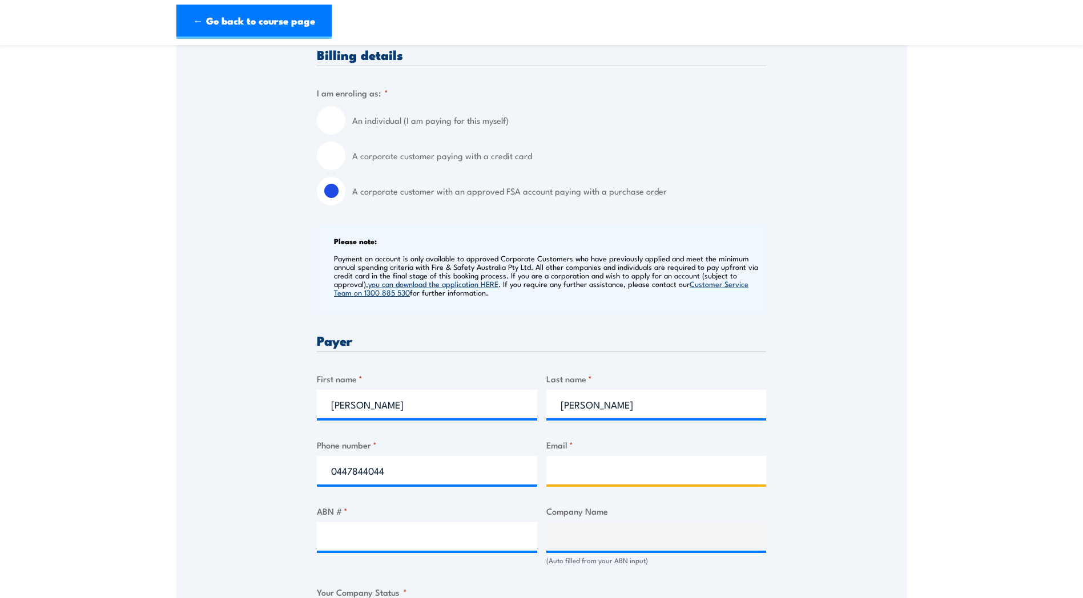
type input "kaitlin.donnelly@qfes.qld.gov.au"
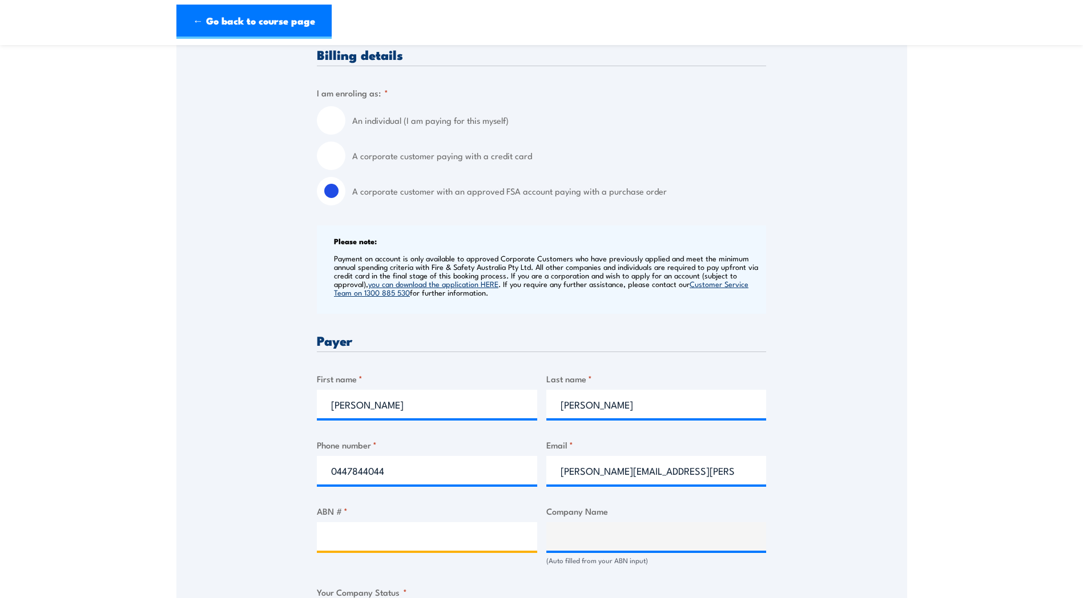
click at [389, 546] on input "ABN # *" at bounding box center [427, 536] width 220 height 29
type input "93035163778"
type input "Queensland Fire Department"
radio input "true"
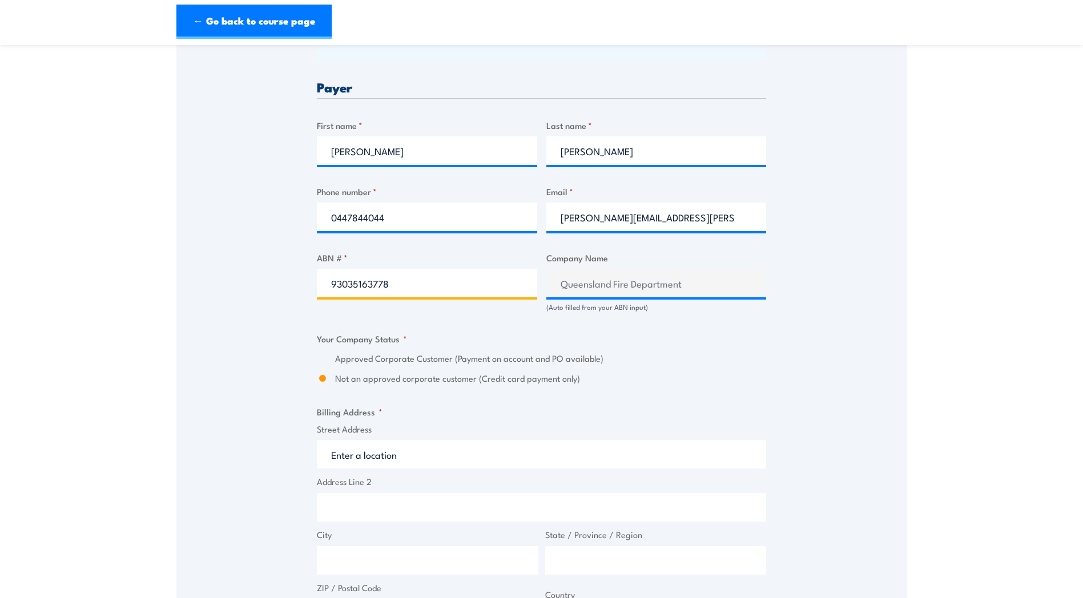
scroll to position [571, 0]
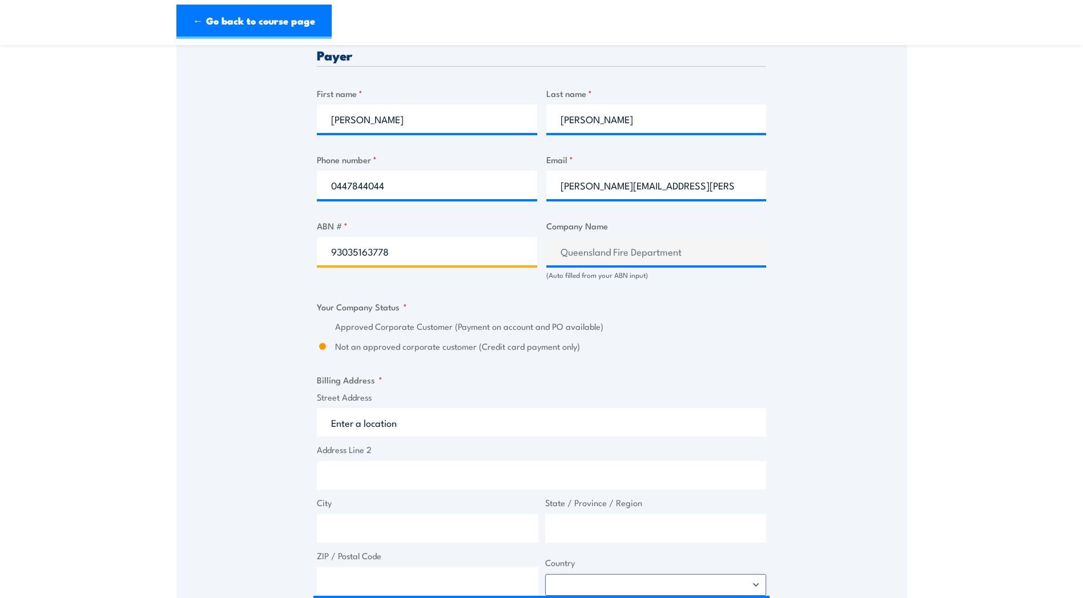
type input "93035163778"
click at [449, 426] on input "Street Address" at bounding box center [541, 422] width 449 height 29
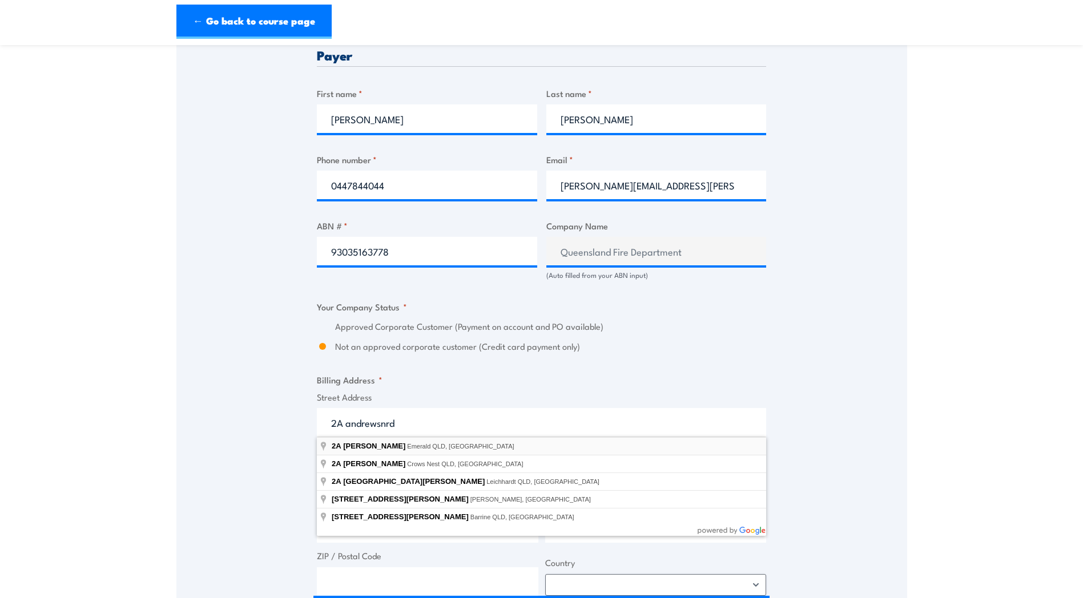
type input "2A Andrews Rd, Emerald QLD, Australia"
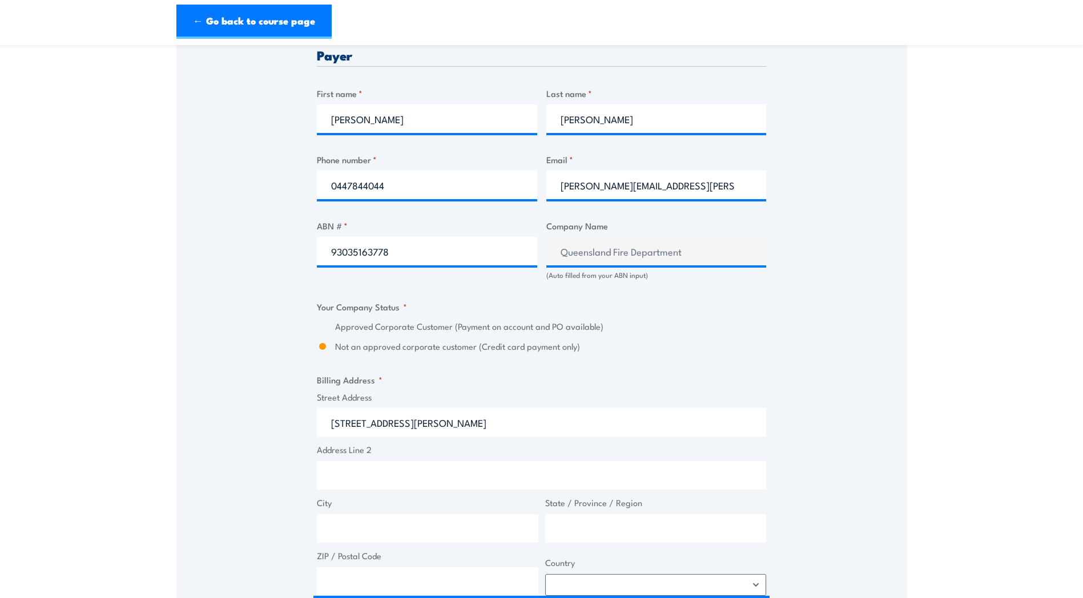
type input "2A Andrews Rd"
type input "Emerald"
type input "[GEOGRAPHIC_DATA]"
type input "4720"
select select "Australia"
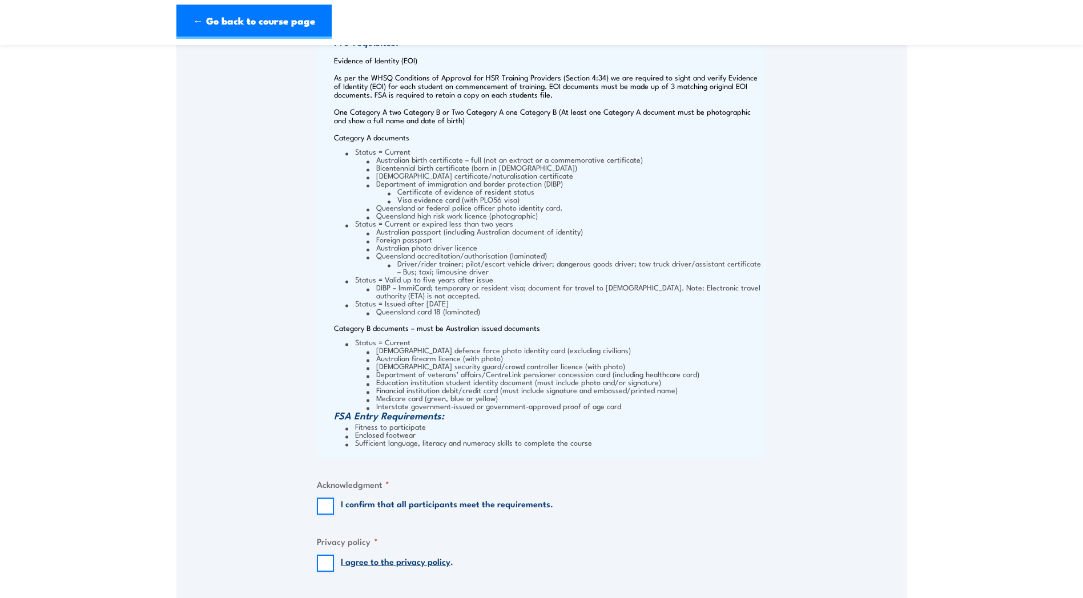
scroll to position [1255, 0]
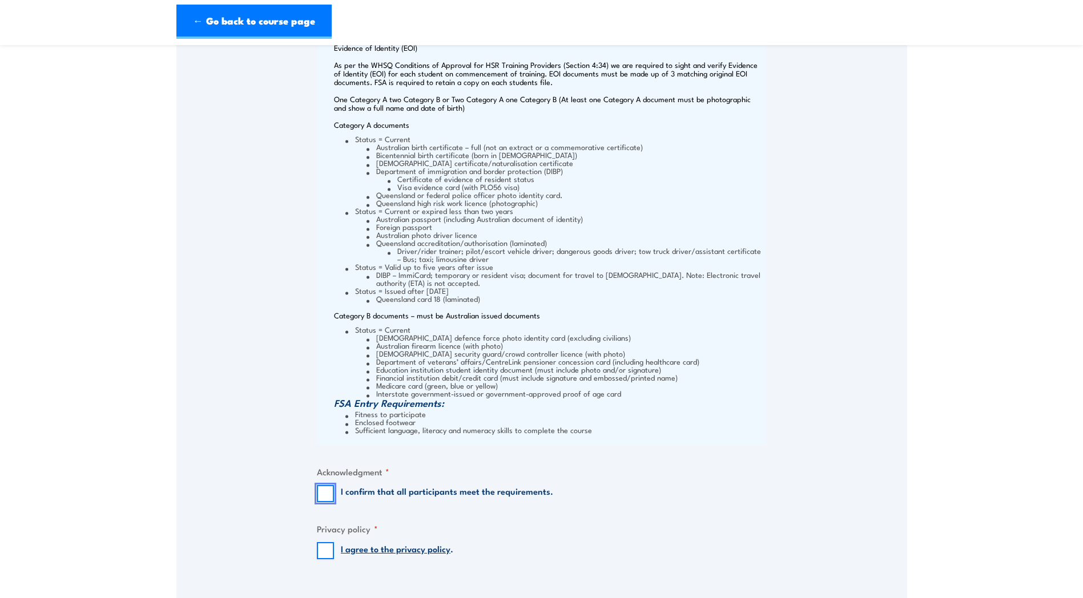
click at [328, 492] on input "I confirm that all participants meet the requirements." at bounding box center [325, 493] width 17 height 17
checkbox input "true"
click at [325, 546] on input "I agree to the privacy policy ." at bounding box center [325, 550] width 17 height 17
checkbox input "true"
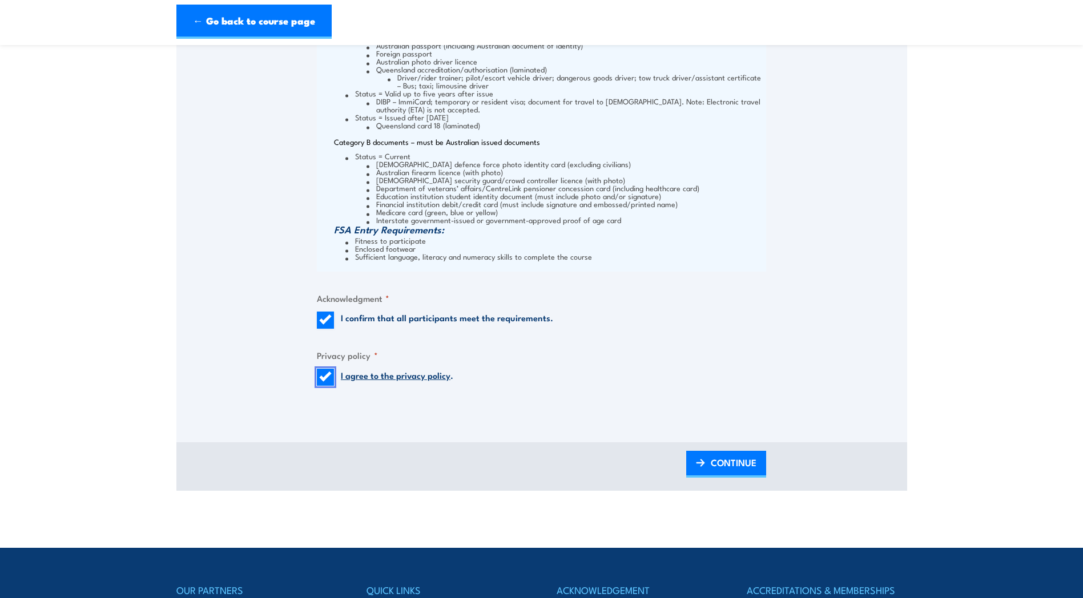
scroll to position [1484, 0]
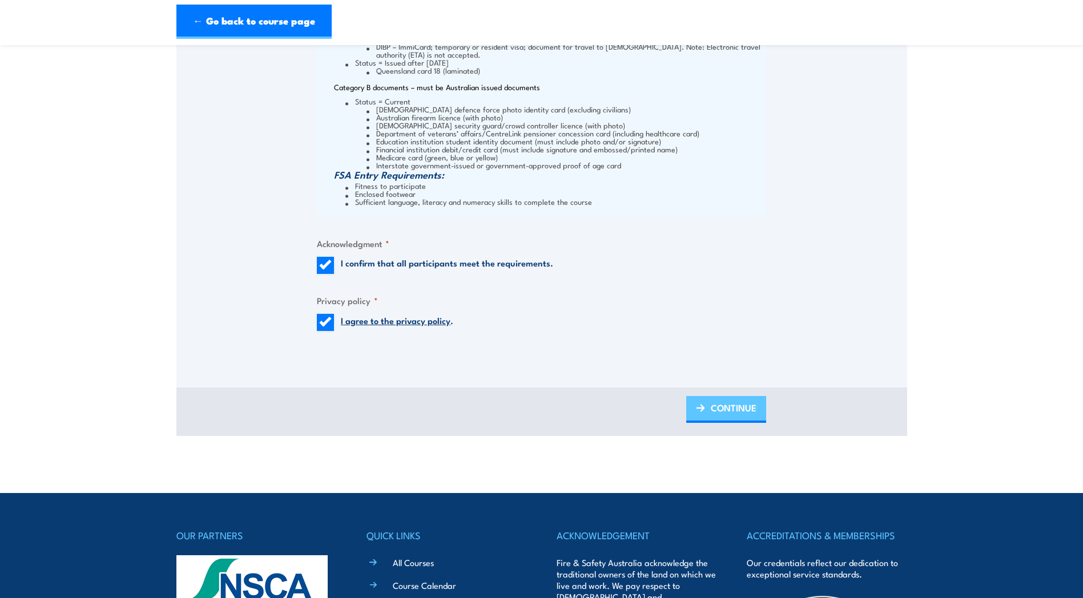
click at [715, 407] on span "CONTINUE" at bounding box center [733, 408] width 46 height 30
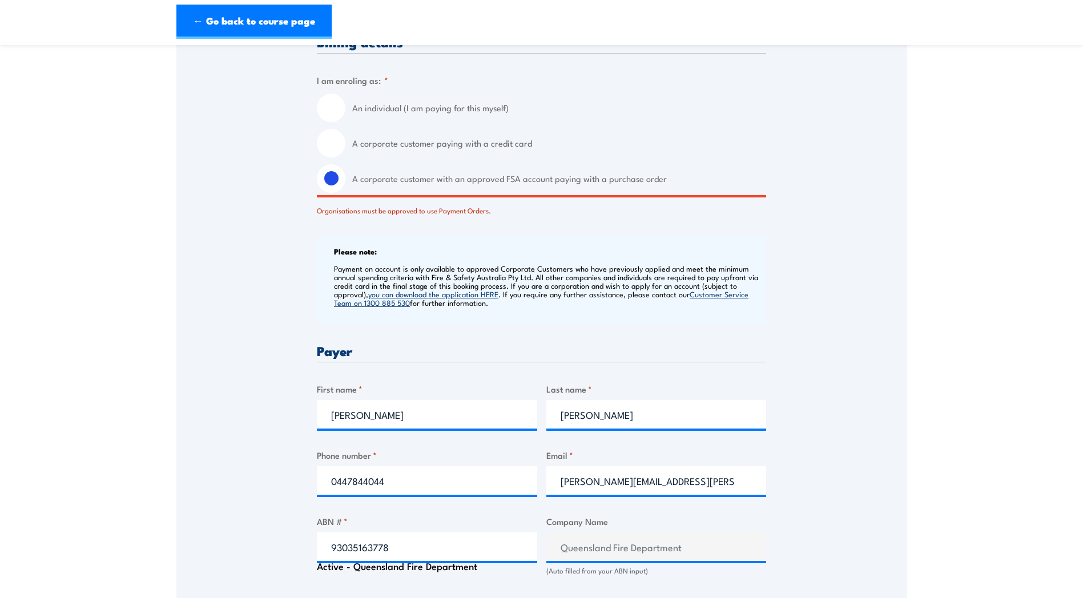
scroll to position [399, 0]
